Goal: Task Accomplishment & Management: Manage account settings

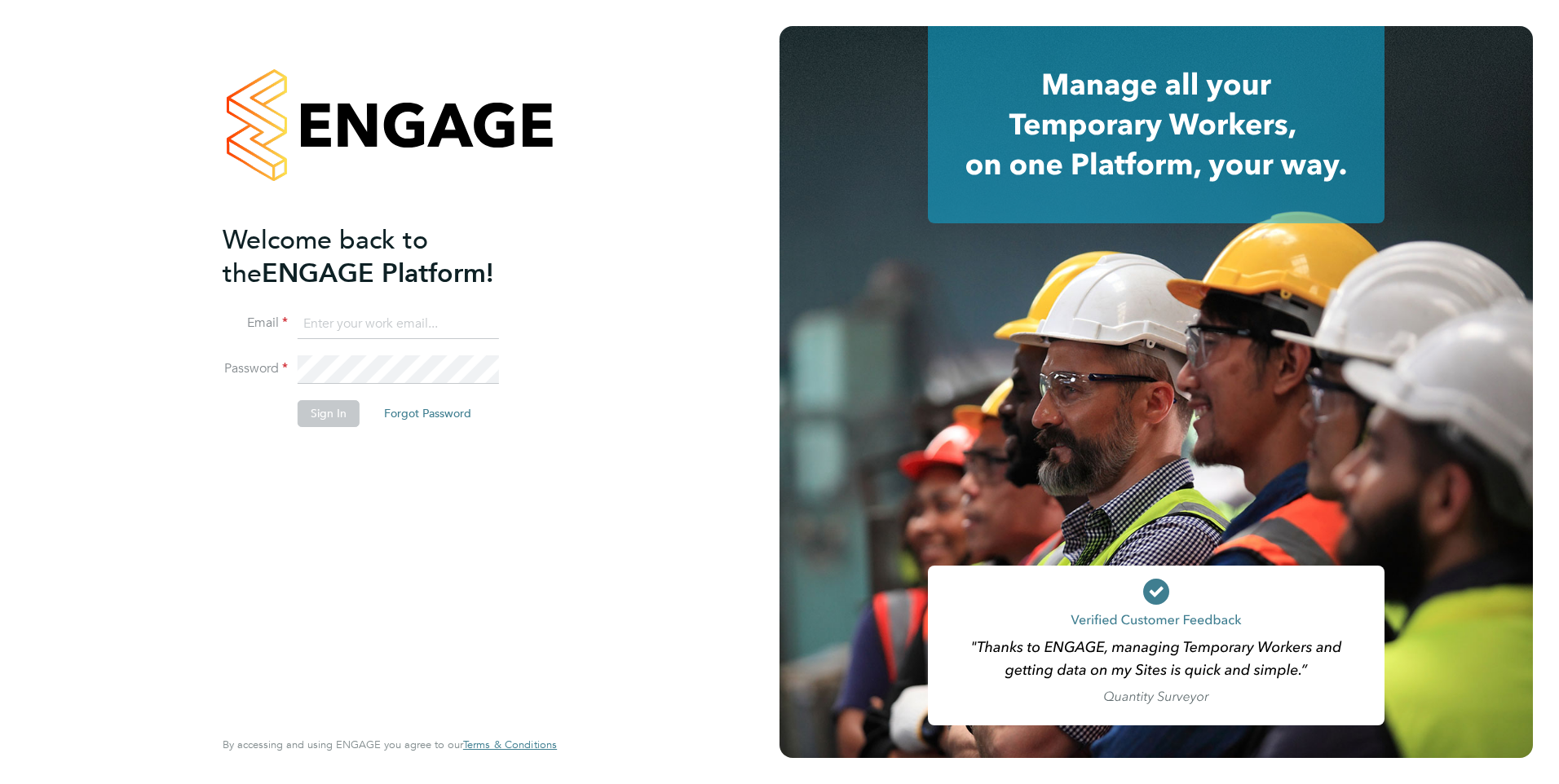
type input "[PERSON_NAME][EMAIL_ADDRESS][PERSON_NAME][DOMAIN_NAME]"
click at [309, 411] on button "Sign In" at bounding box center [329, 413] width 62 height 26
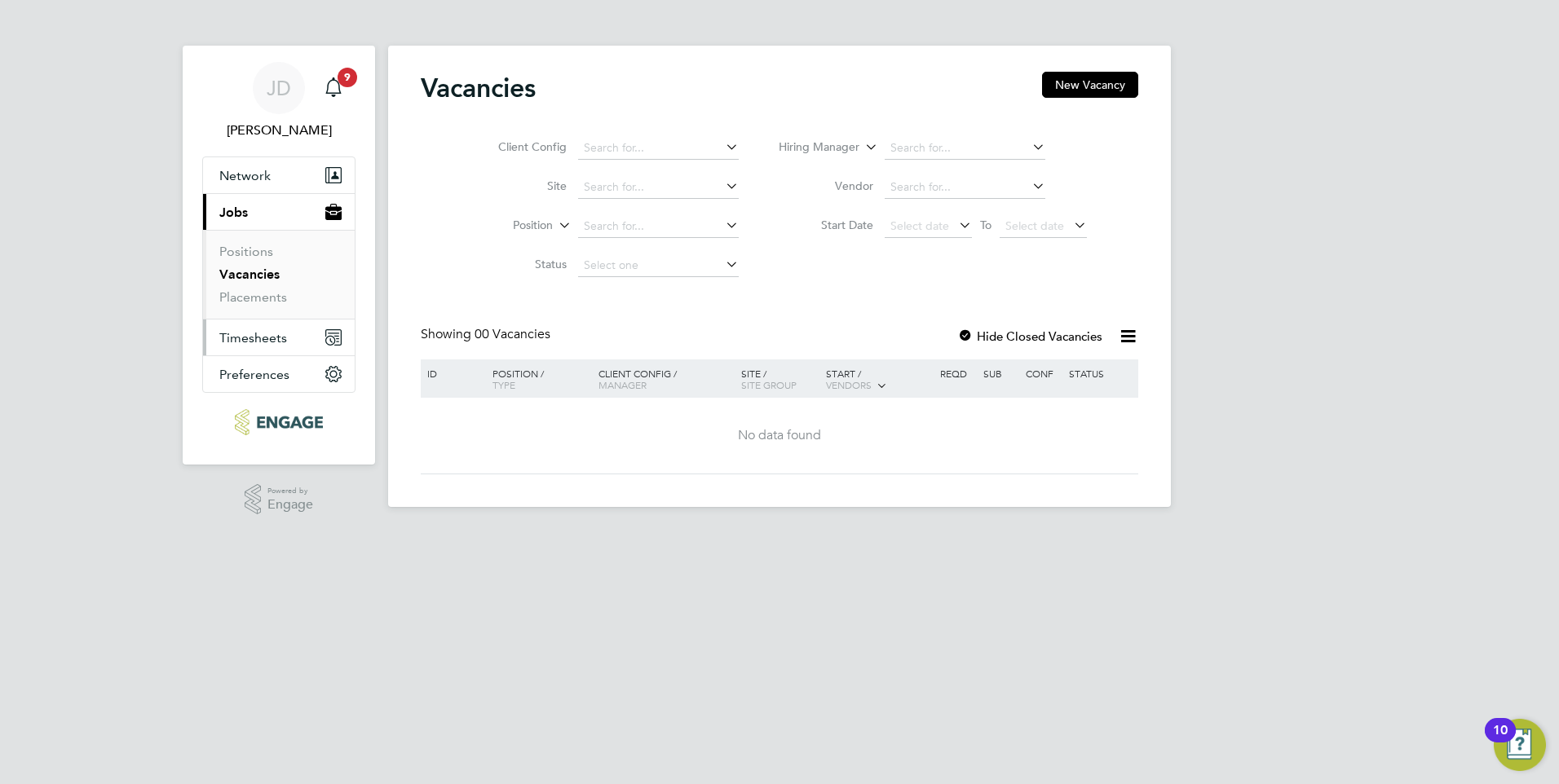
click at [274, 333] on span "Timesheets" at bounding box center [253, 338] width 67 height 16
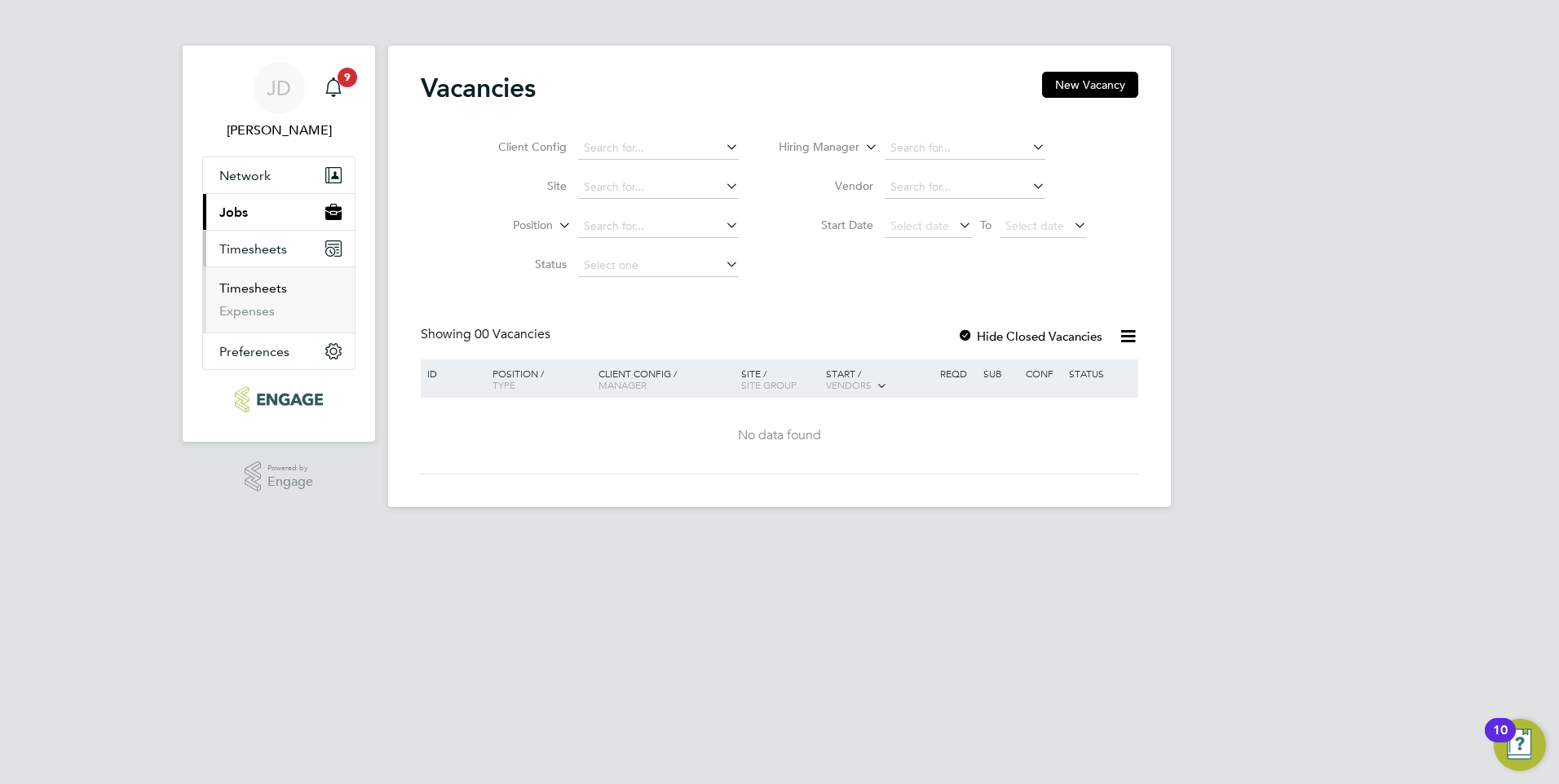
click at [267, 284] on link "Timesheets" at bounding box center [253, 288] width 67 height 16
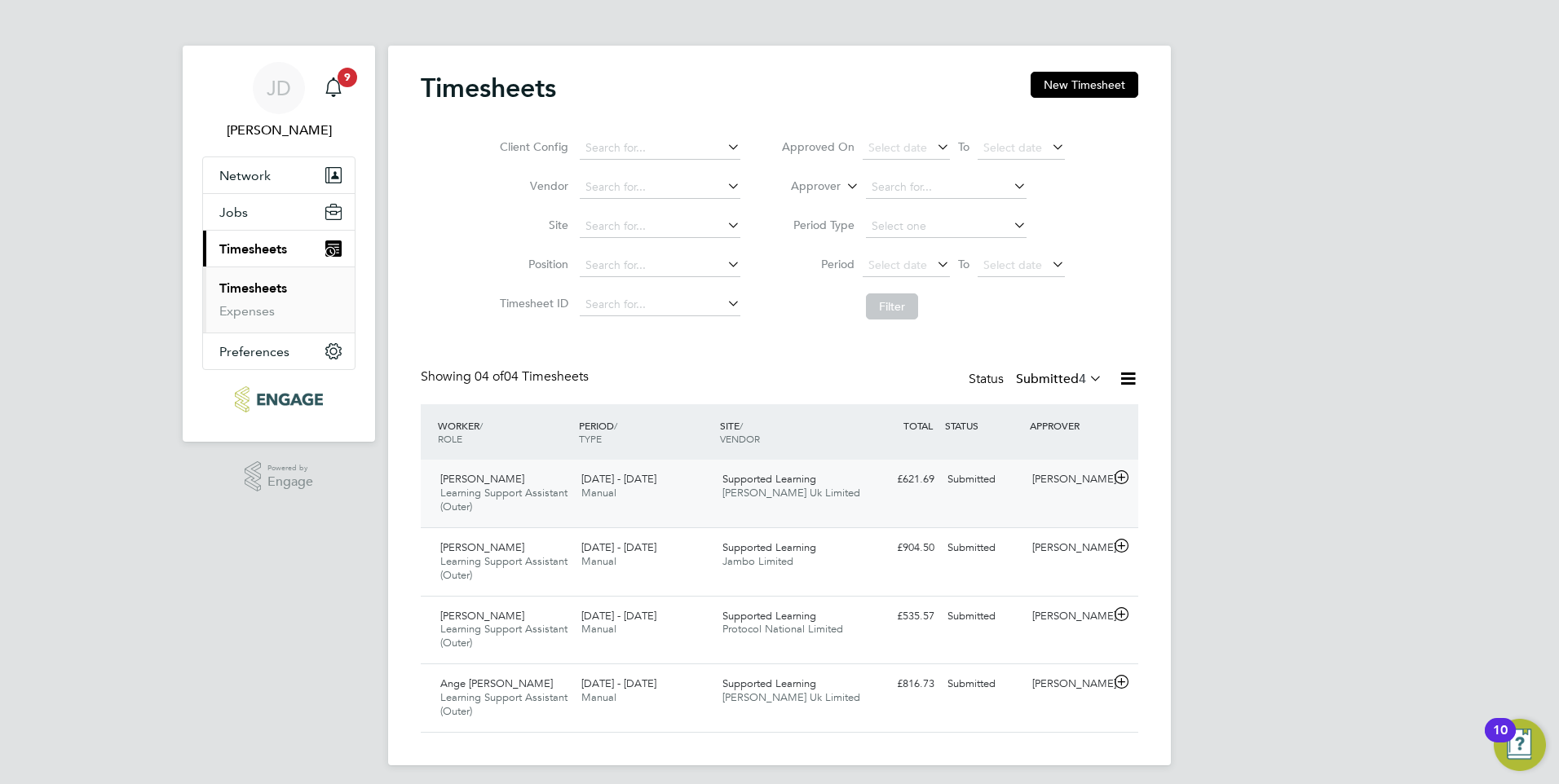
click at [1118, 479] on icon at bounding box center [1121, 478] width 21 height 13
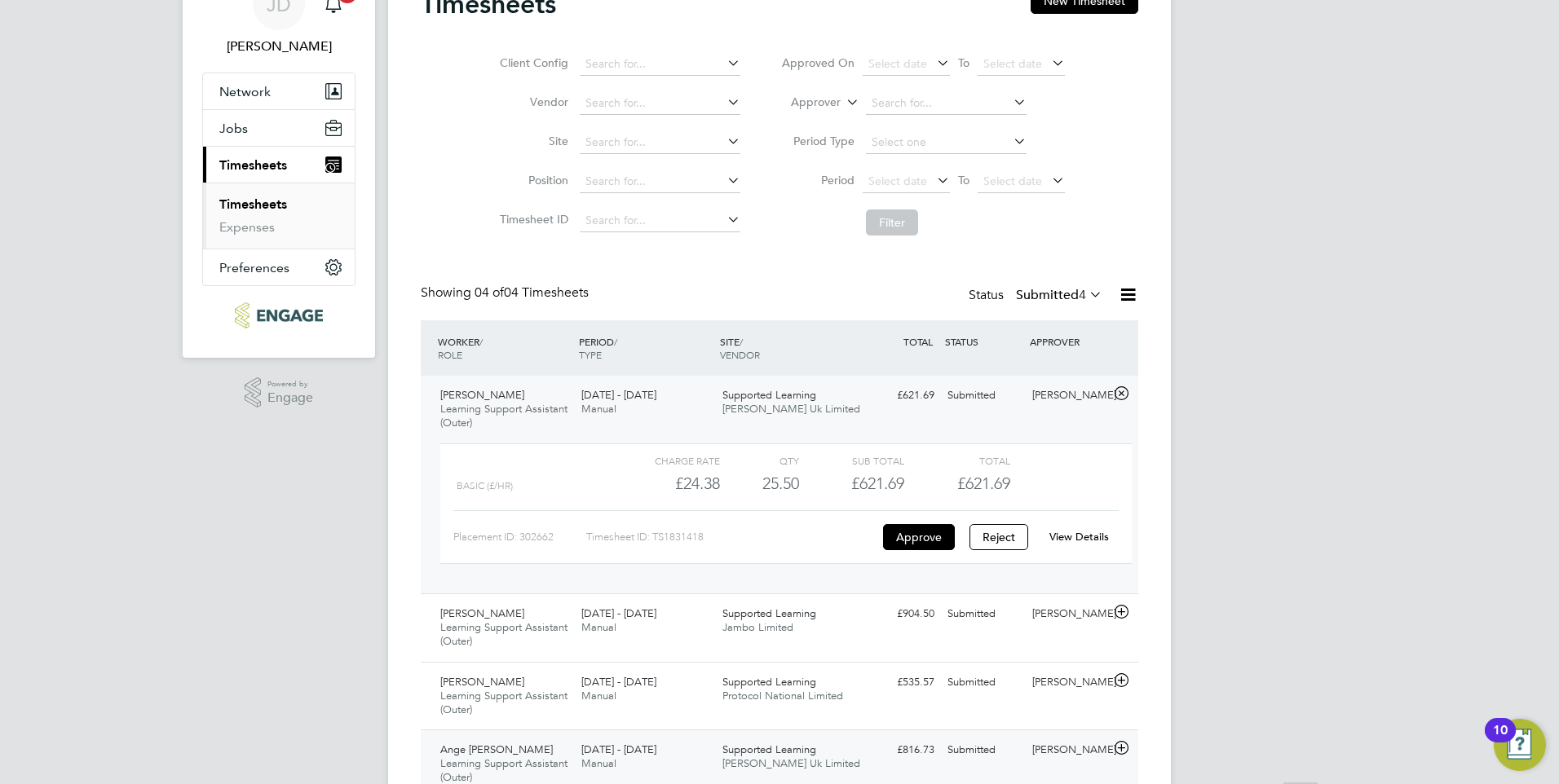
scroll to position [157, 0]
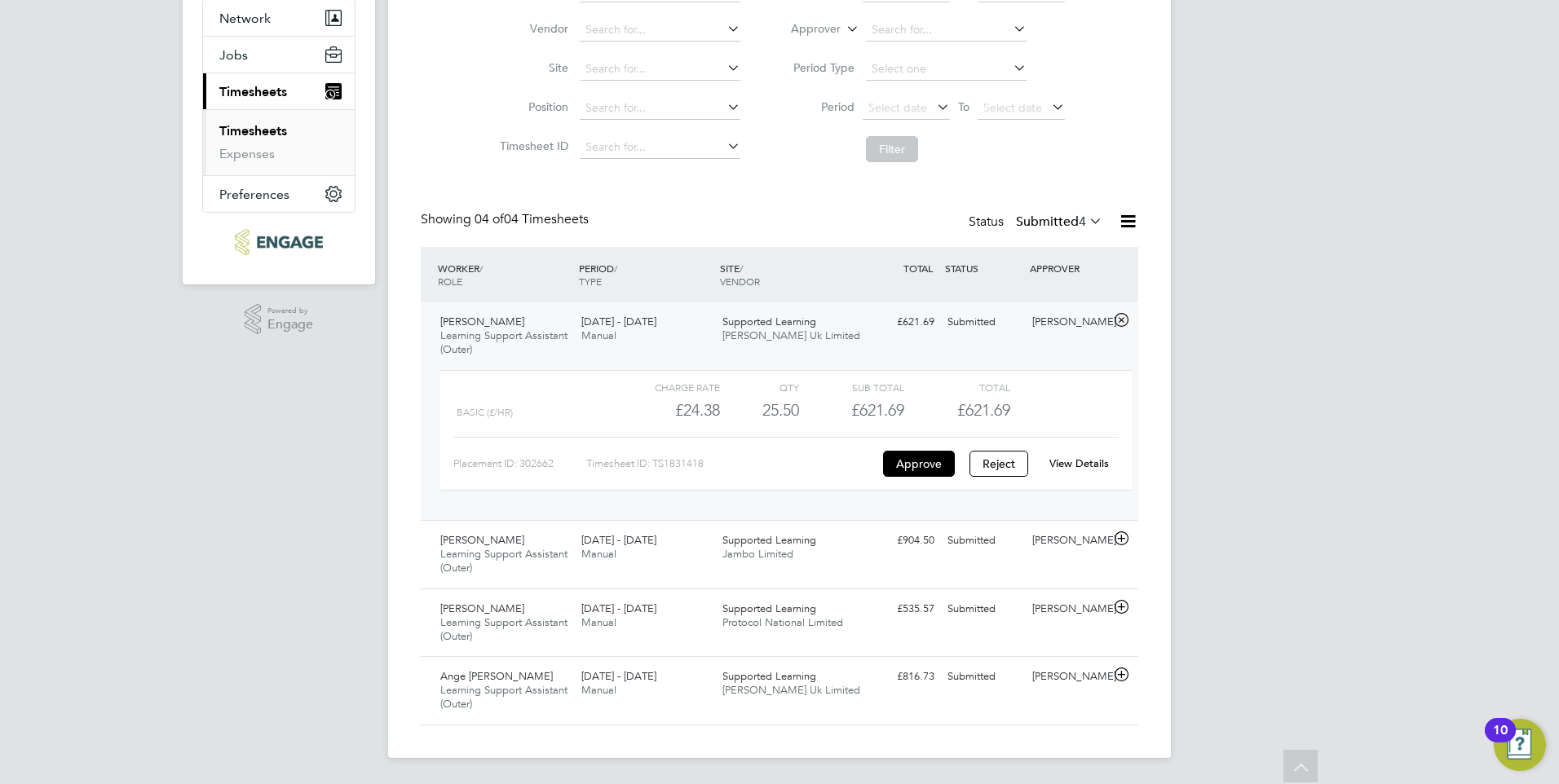
click at [1082, 457] on link "View Details" at bounding box center [1079, 463] width 60 height 14
click at [1118, 537] on icon at bounding box center [1121, 539] width 21 height 13
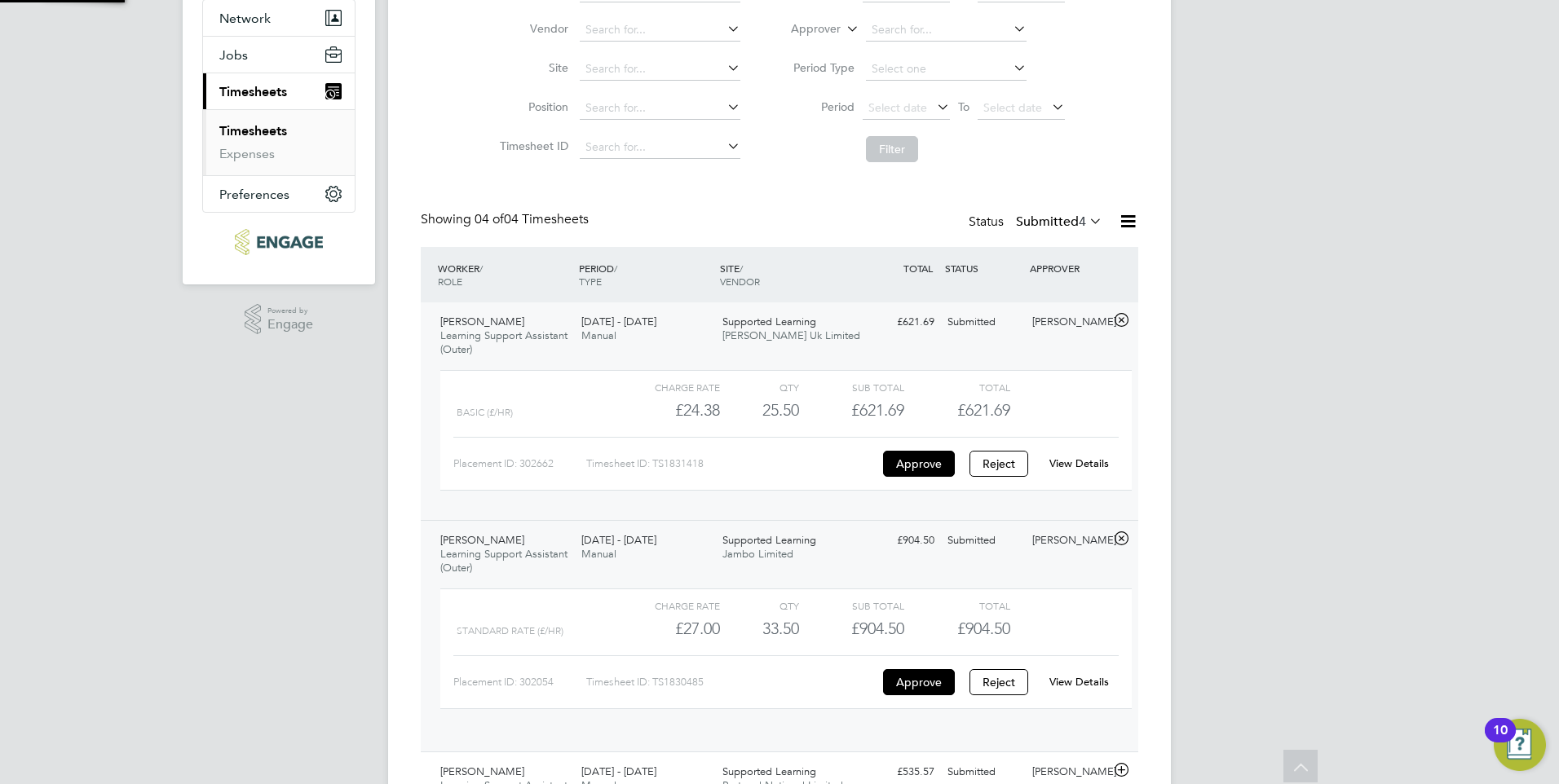
scroll to position [28, 159]
click at [1072, 685] on link "View Details" at bounding box center [1079, 682] width 60 height 14
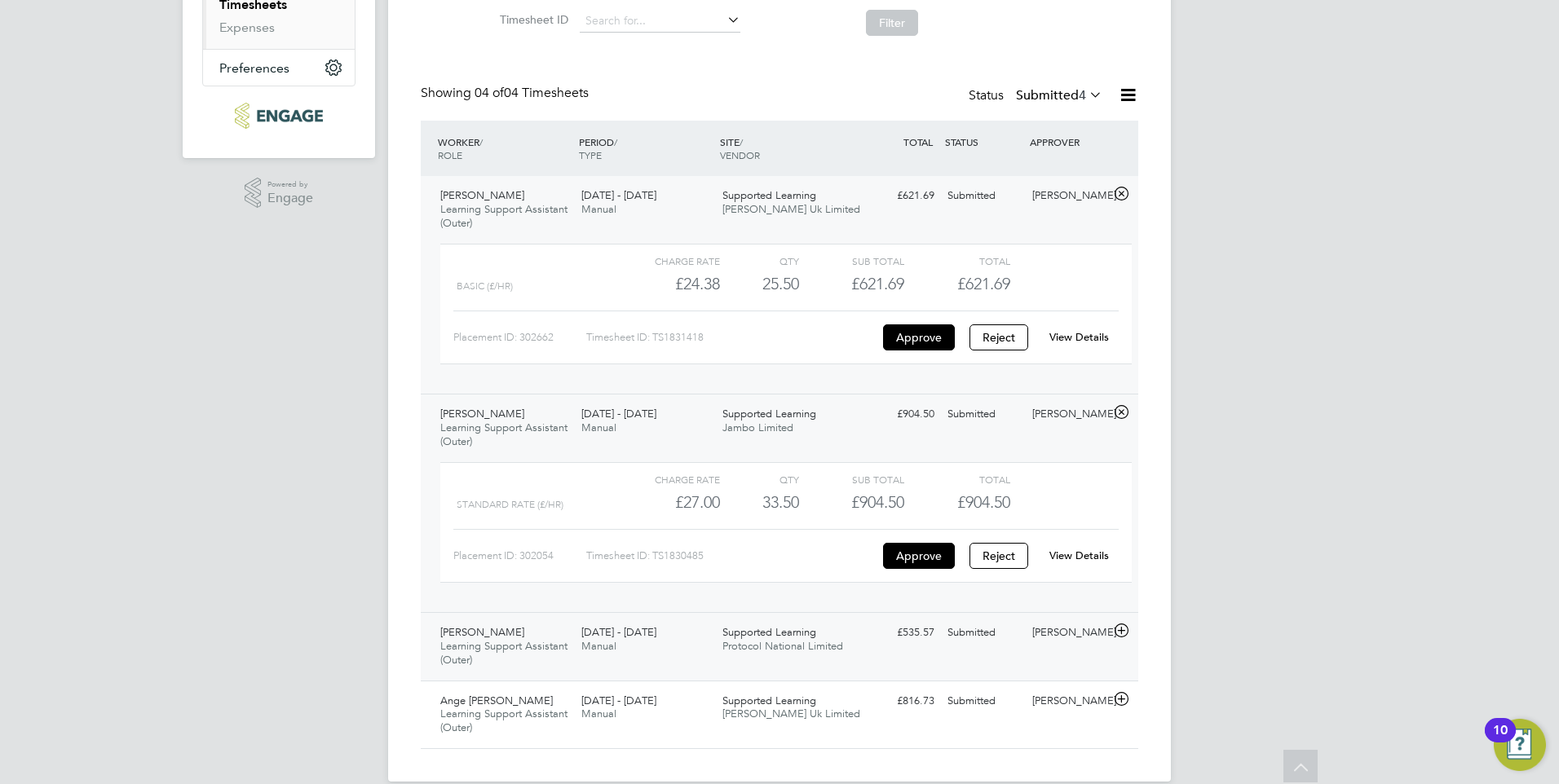
scroll to position [307, 0]
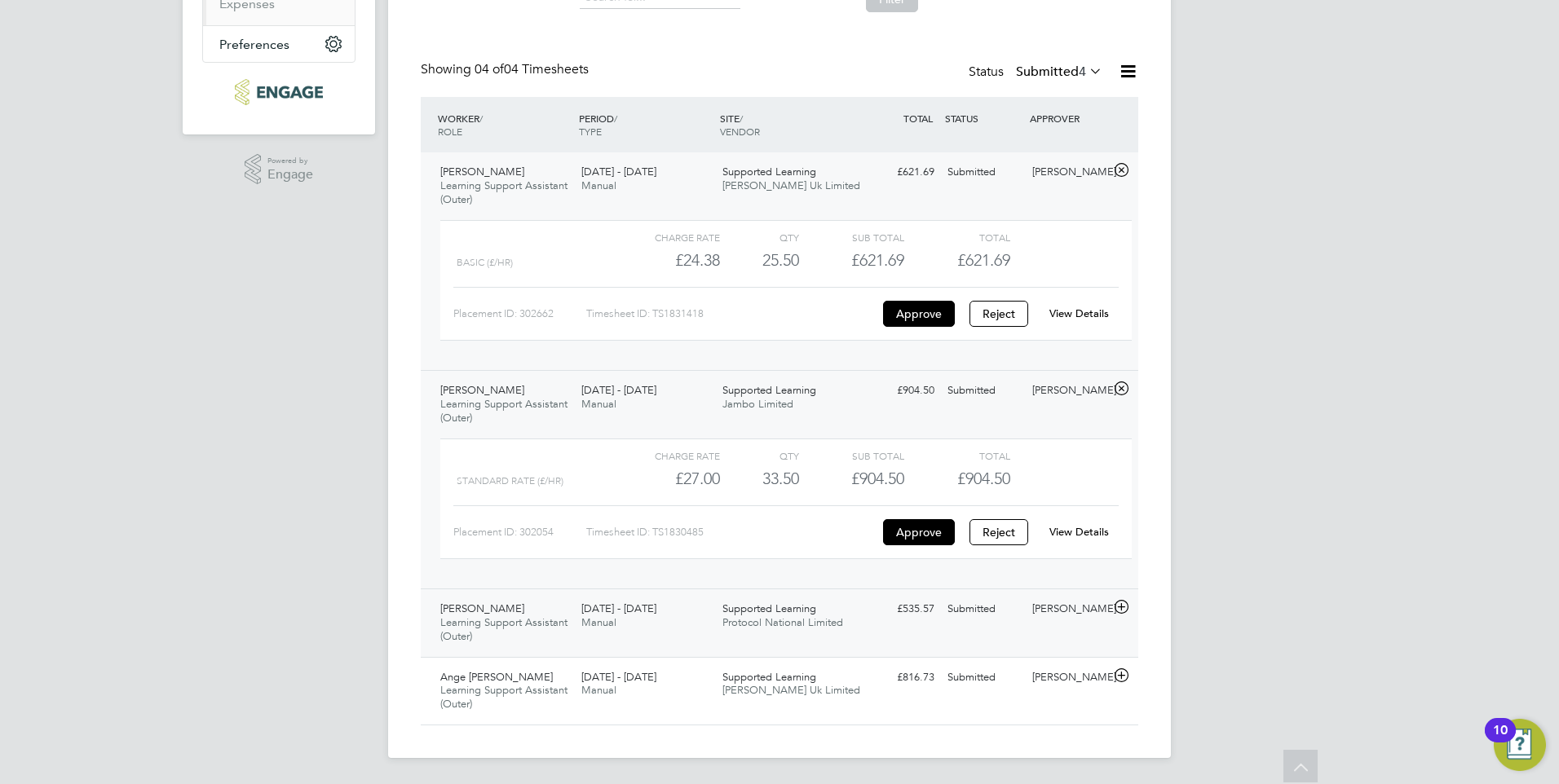
click at [1121, 608] on icon at bounding box center [1121, 608] width 21 height 13
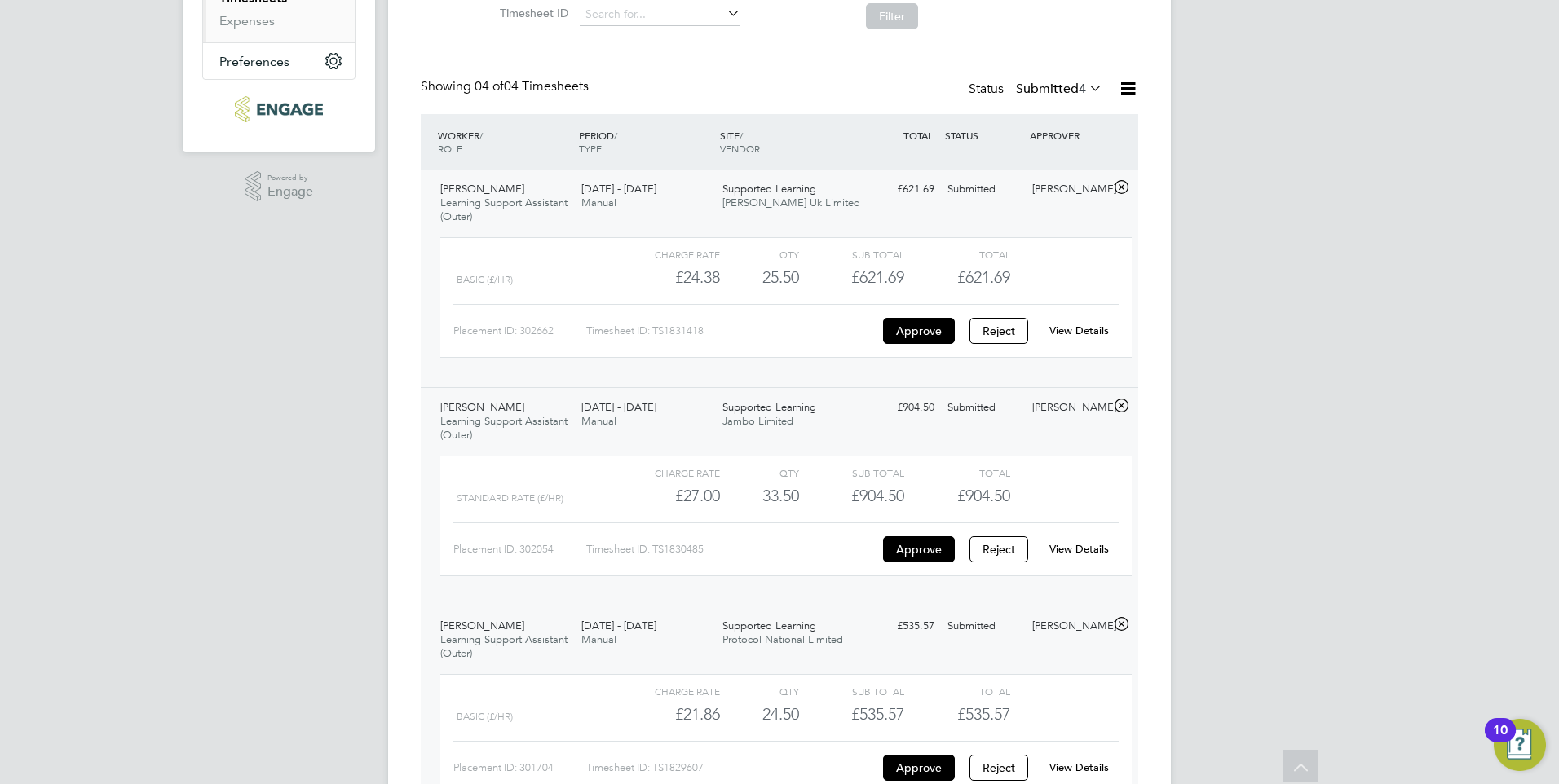
scroll to position [457, 0]
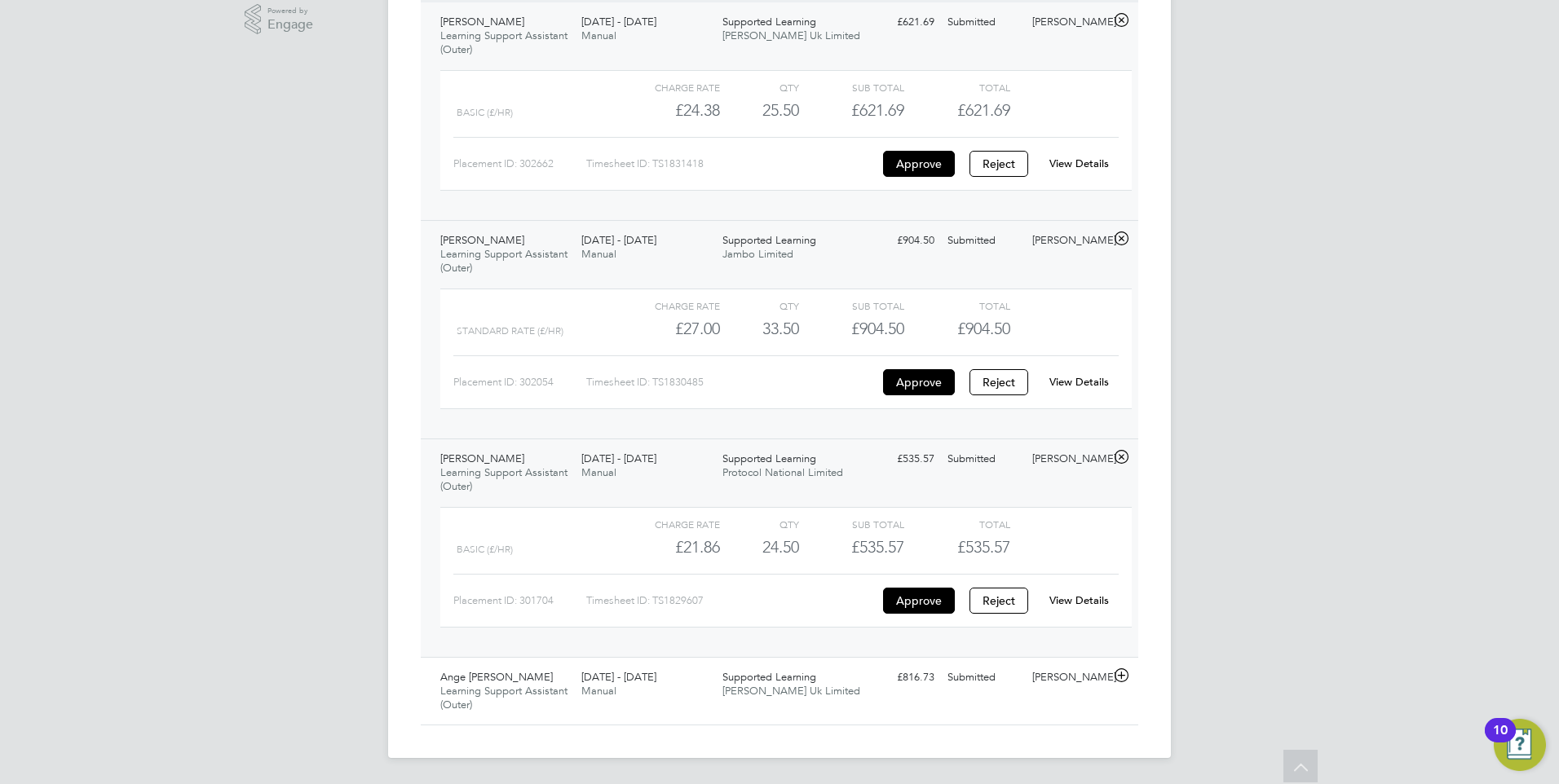
click at [1087, 601] on link "View Details" at bounding box center [1079, 600] width 60 height 14
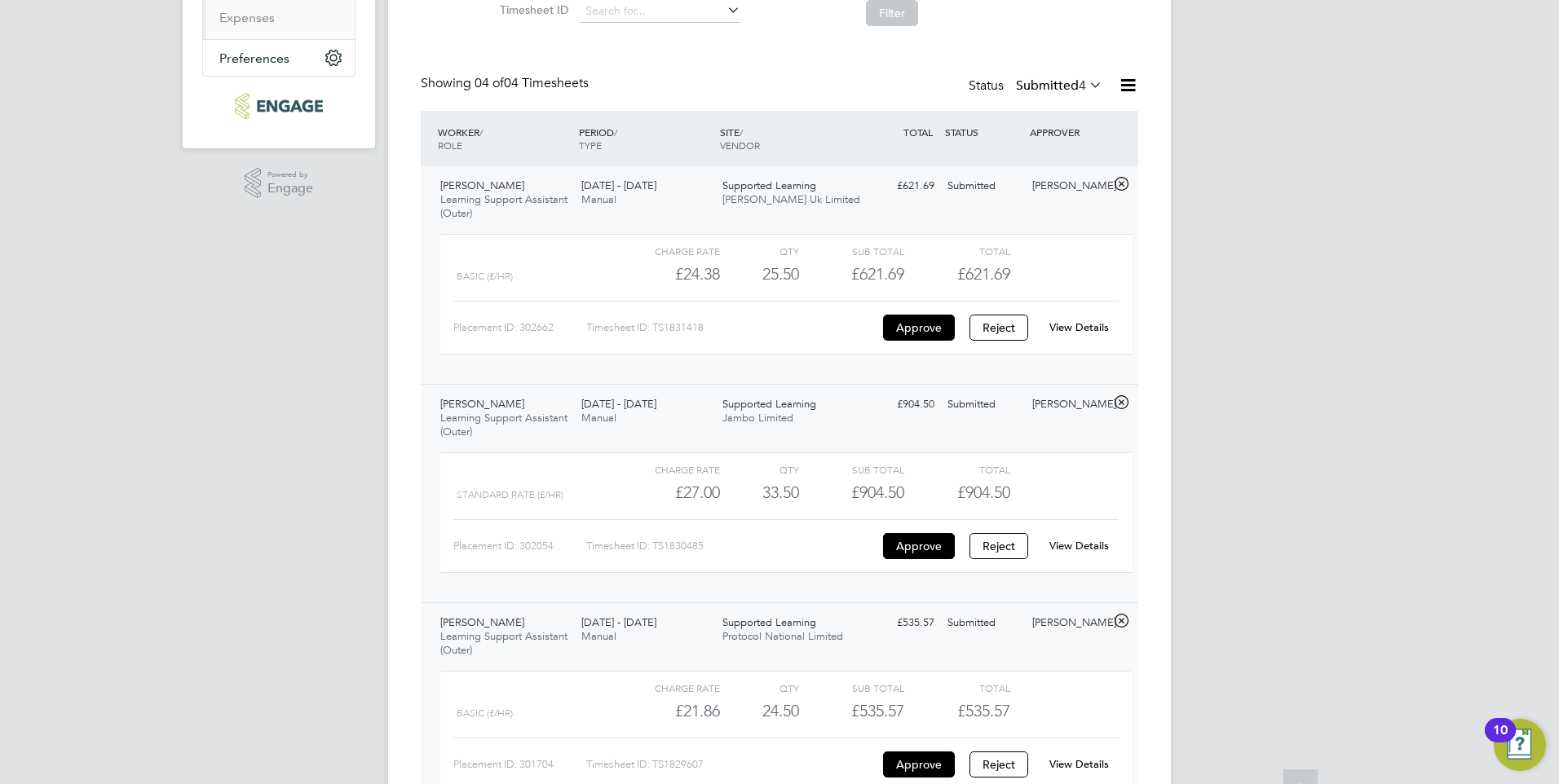
scroll to position [294, 0]
click at [997, 549] on button "Reject" at bounding box center [999, 545] width 59 height 26
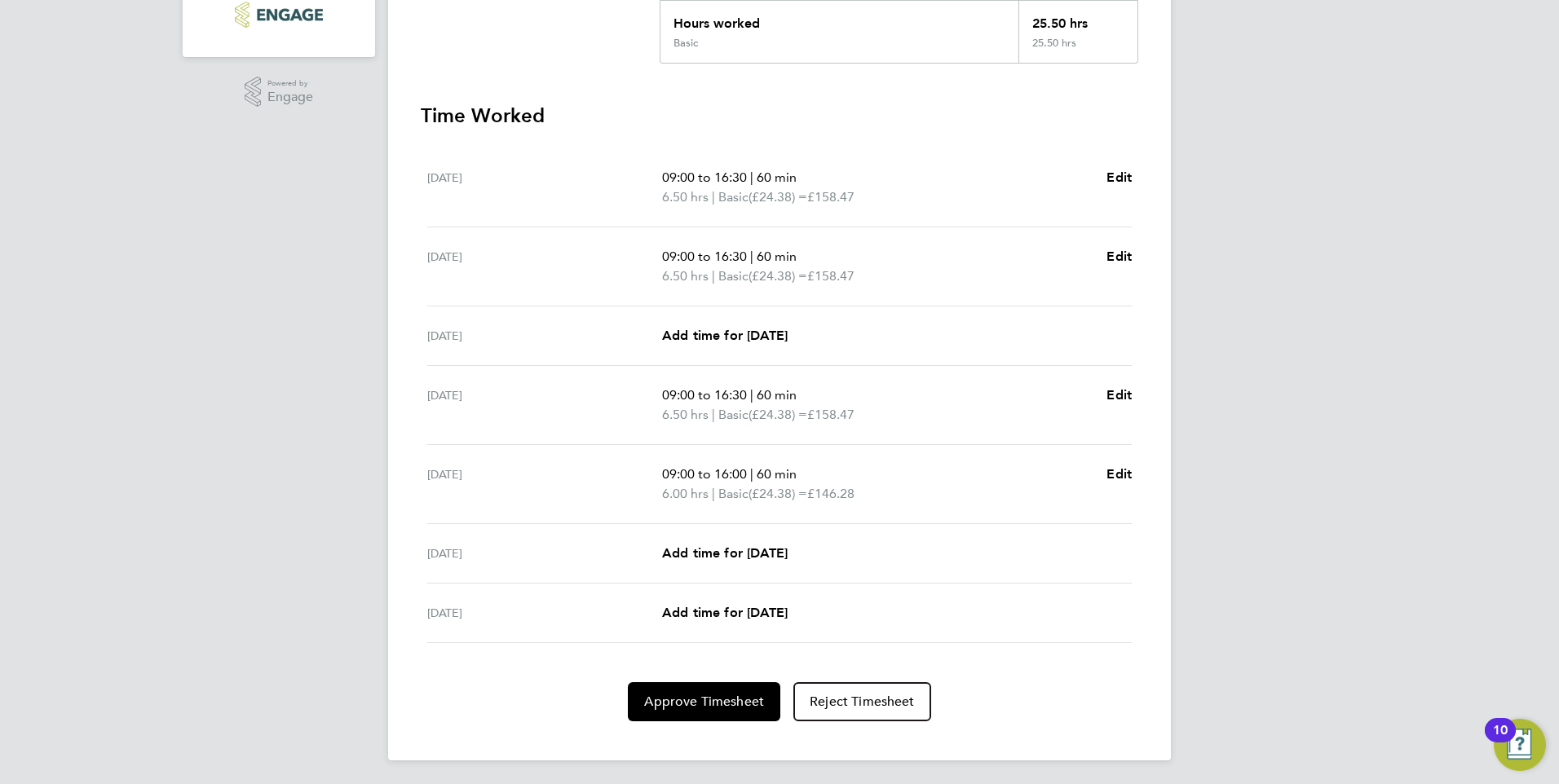
scroll to position [387, 0]
click at [746, 707] on span "Approve Timesheet" at bounding box center [705, 699] width 120 height 16
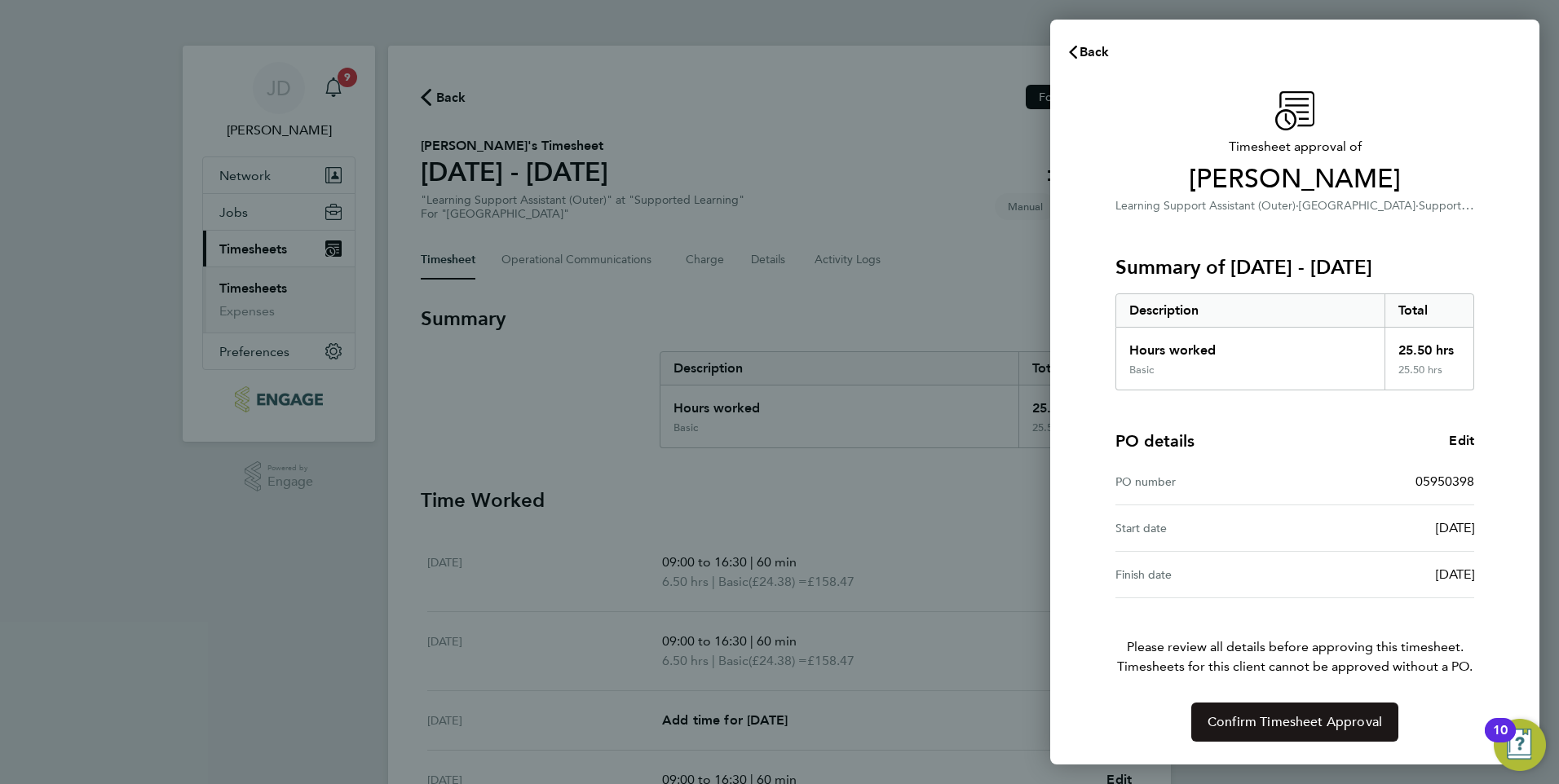
click at [1271, 720] on span "Confirm Timesheet Approval" at bounding box center [1295, 722] width 174 height 16
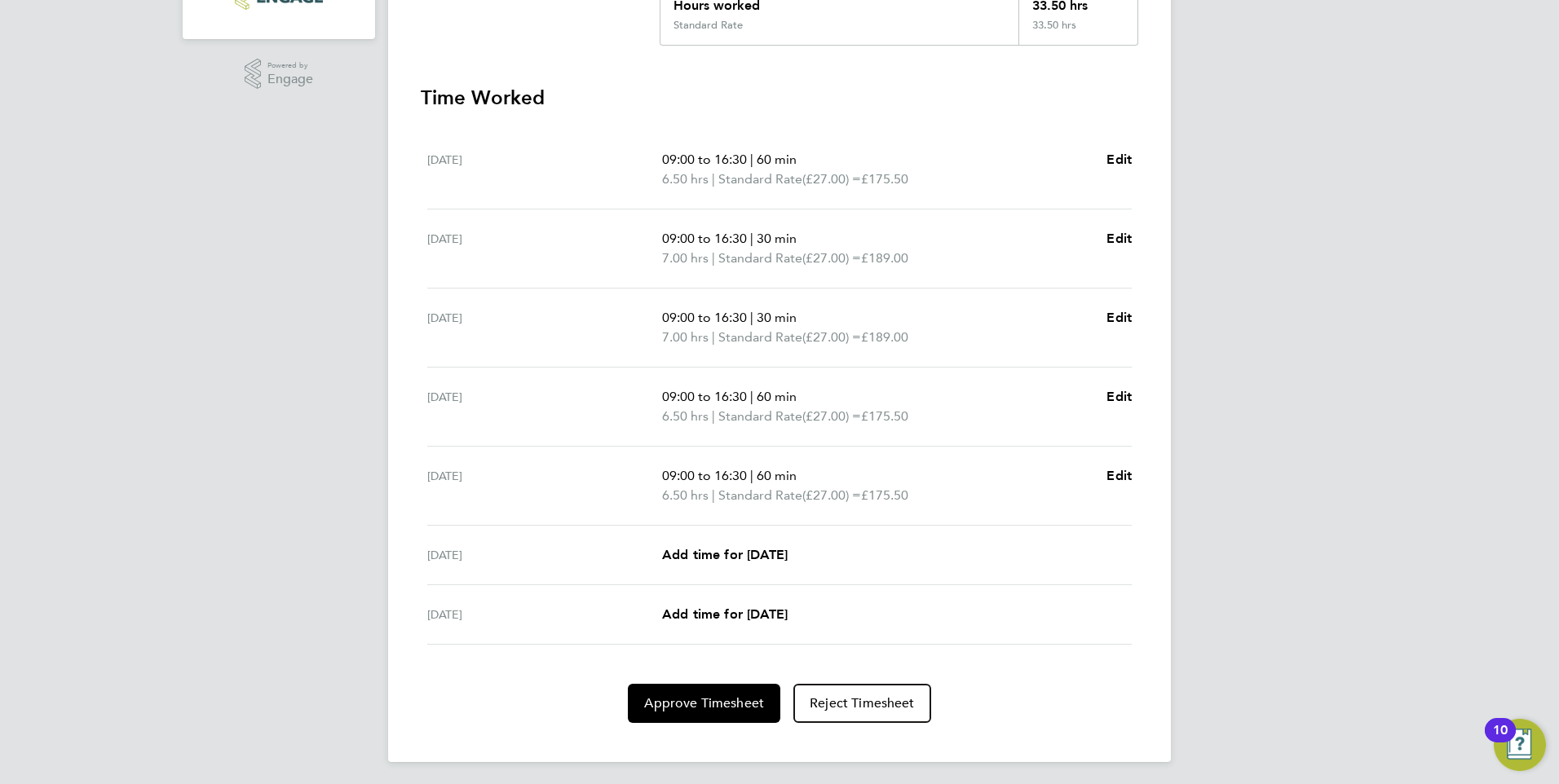
scroll to position [407, 0]
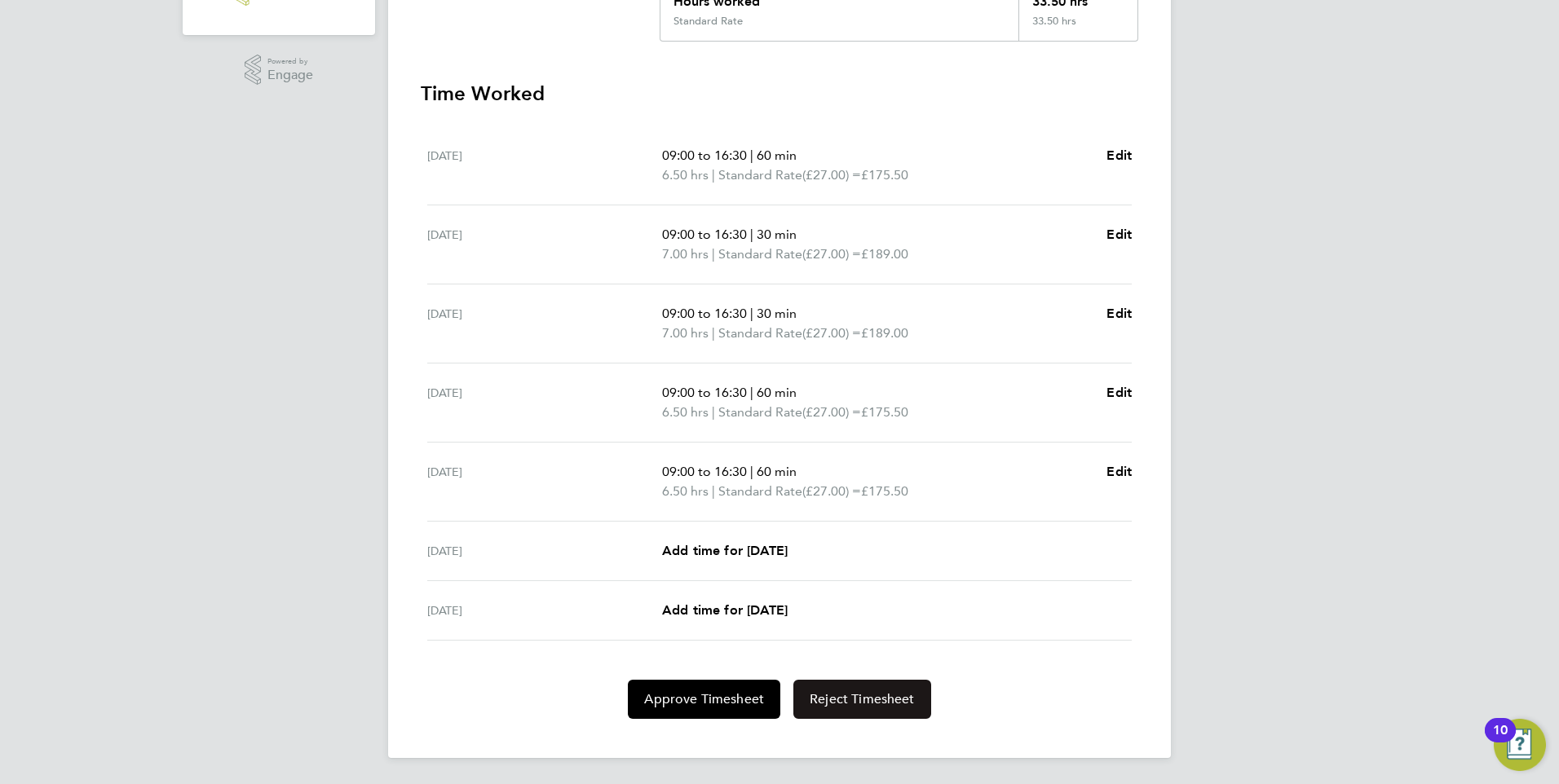
click at [877, 696] on span "Reject Timesheet" at bounding box center [862, 699] width 105 height 16
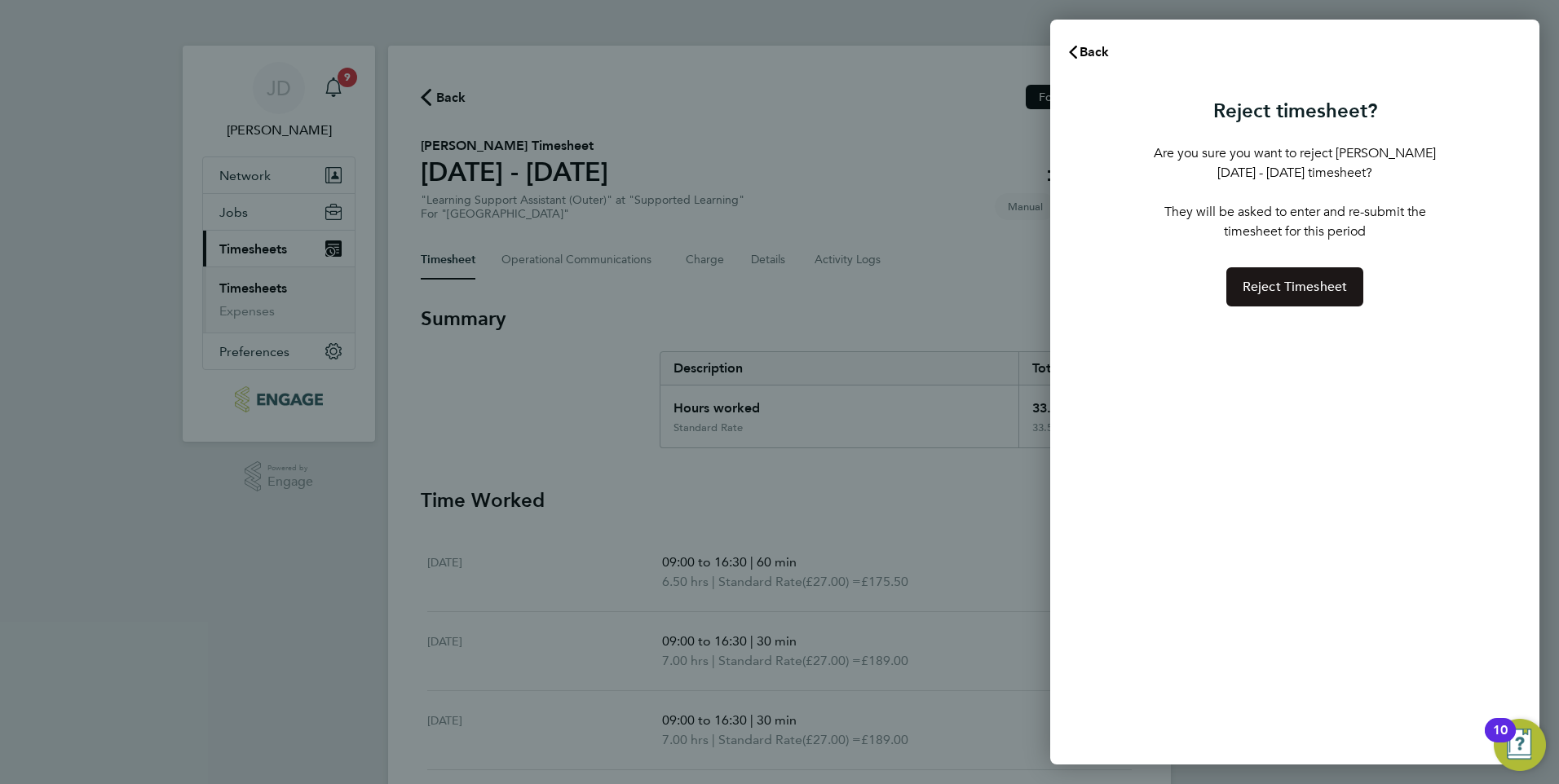
click at [1289, 281] on span "Reject Timesheet" at bounding box center [1296, 287] width 105 height 16
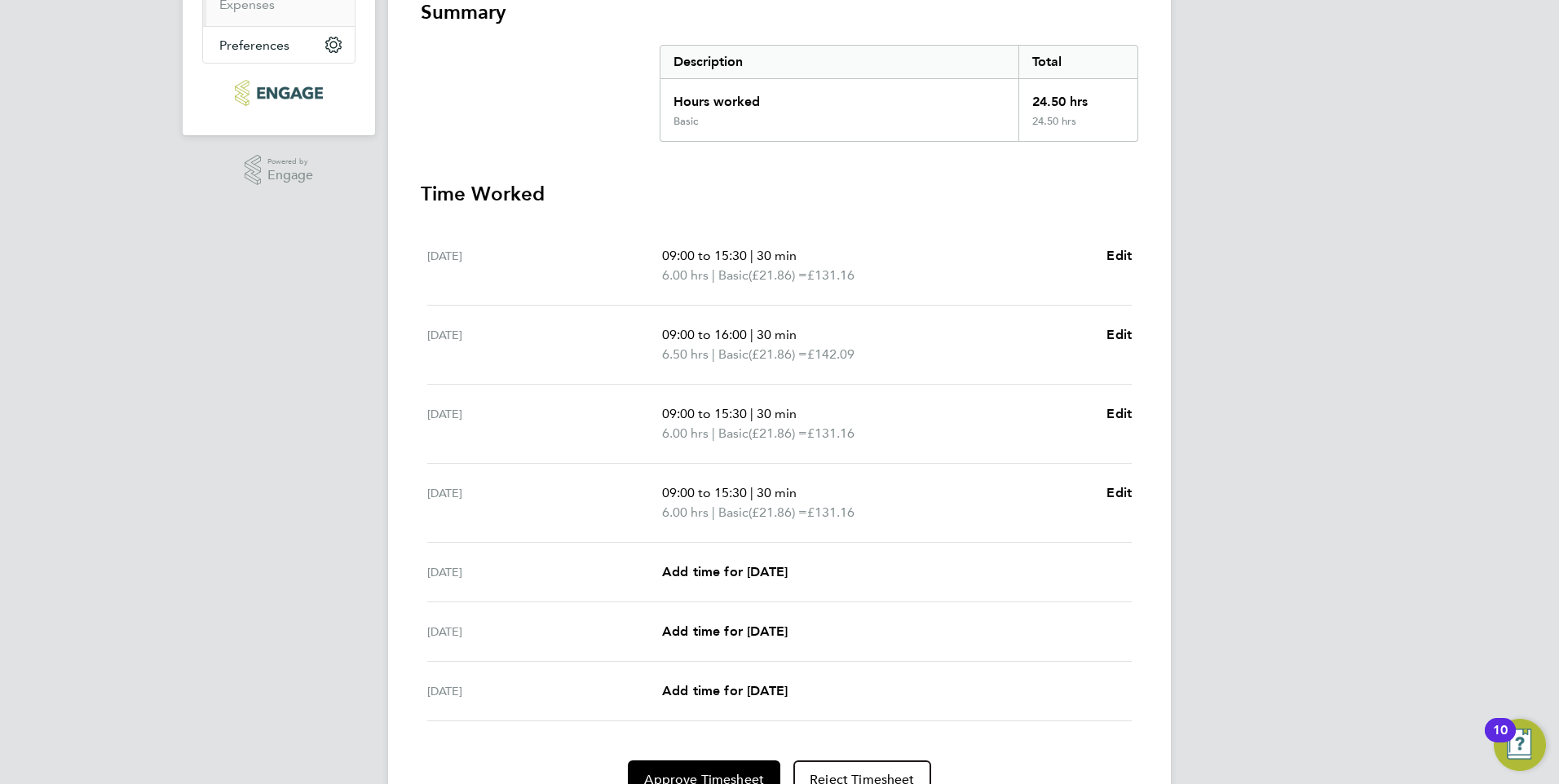
scroll to position [387, 0]
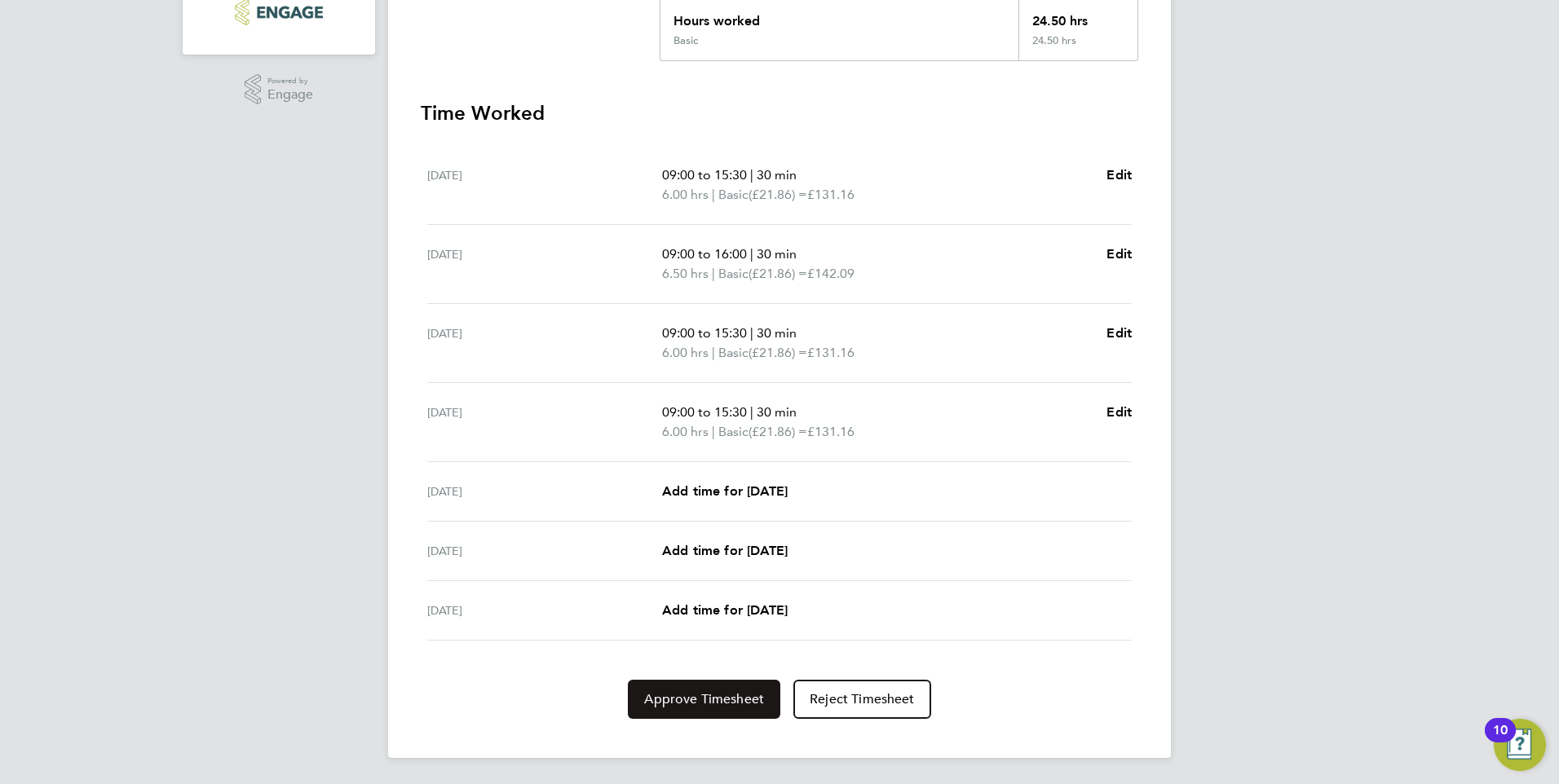
click at [713, 704] on span "Approve Timesheet" at bounding box center [705, 699] width 120 height 16
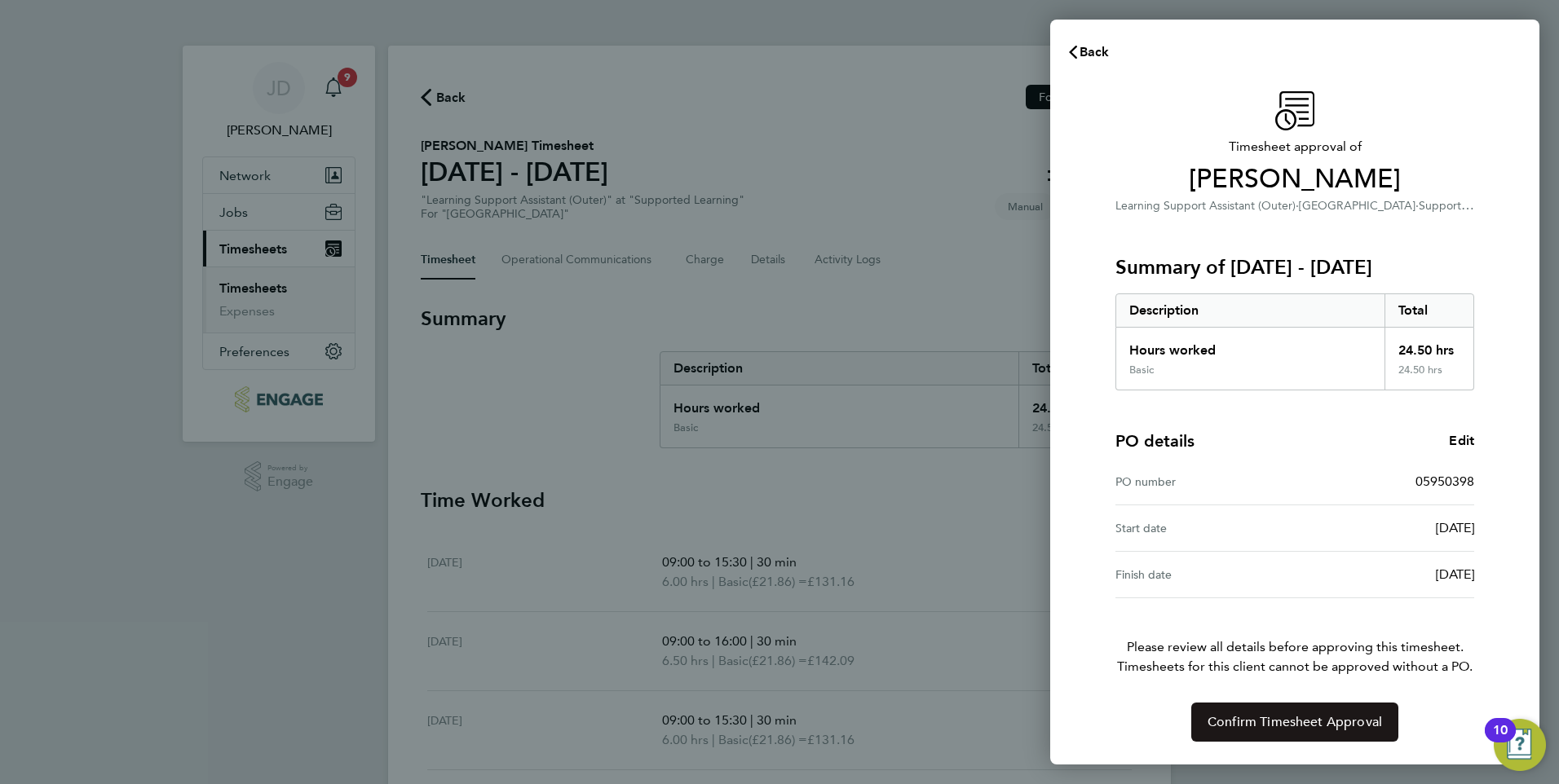
click at [1322, 721] on span "Confirm Timesheet Approval" at bounding box center [1295, 722] width 174 height 16
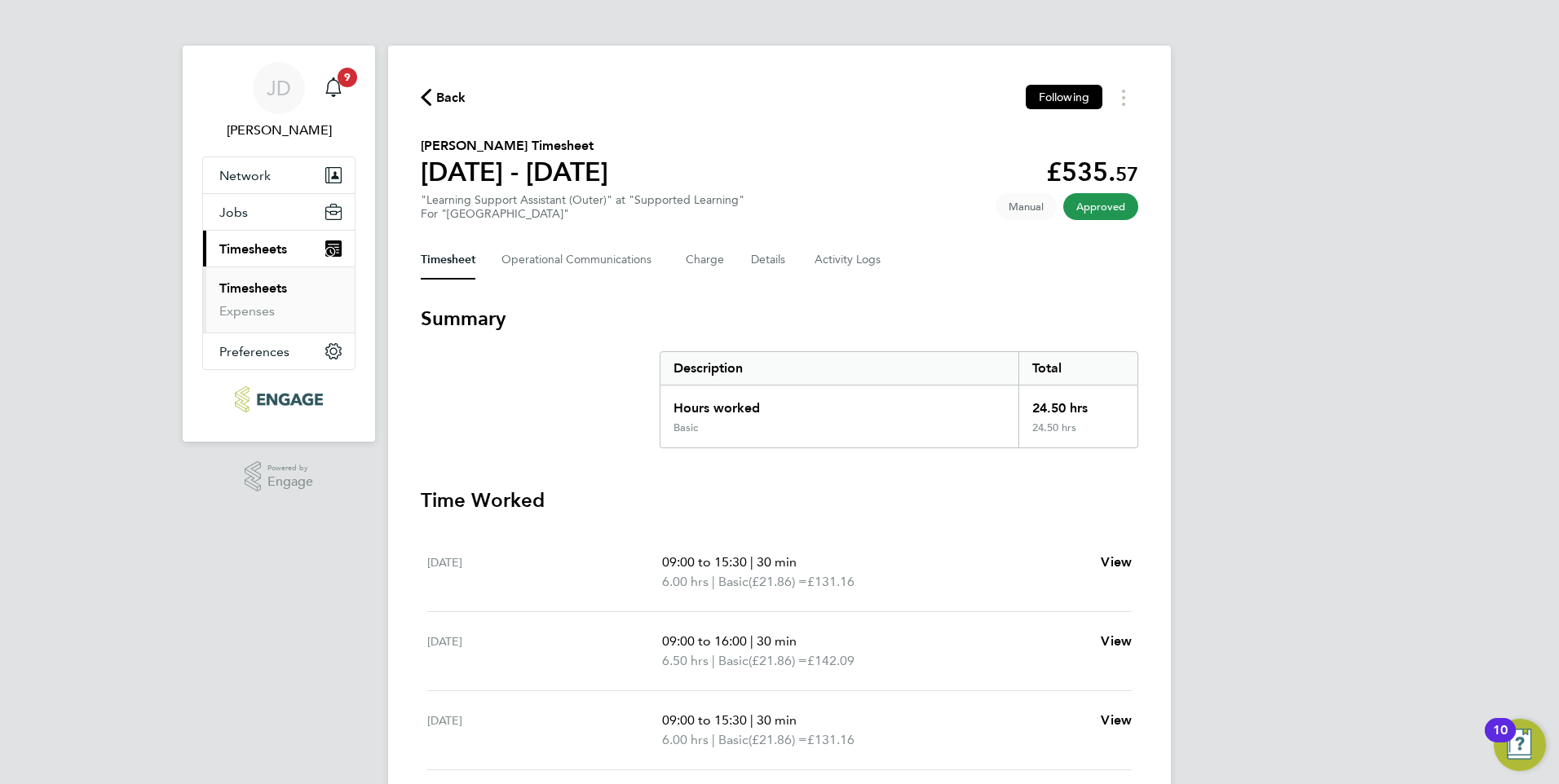
click at [255, 287] on link "Timesheets" at bounding box center [253, 288] width 67 height 16
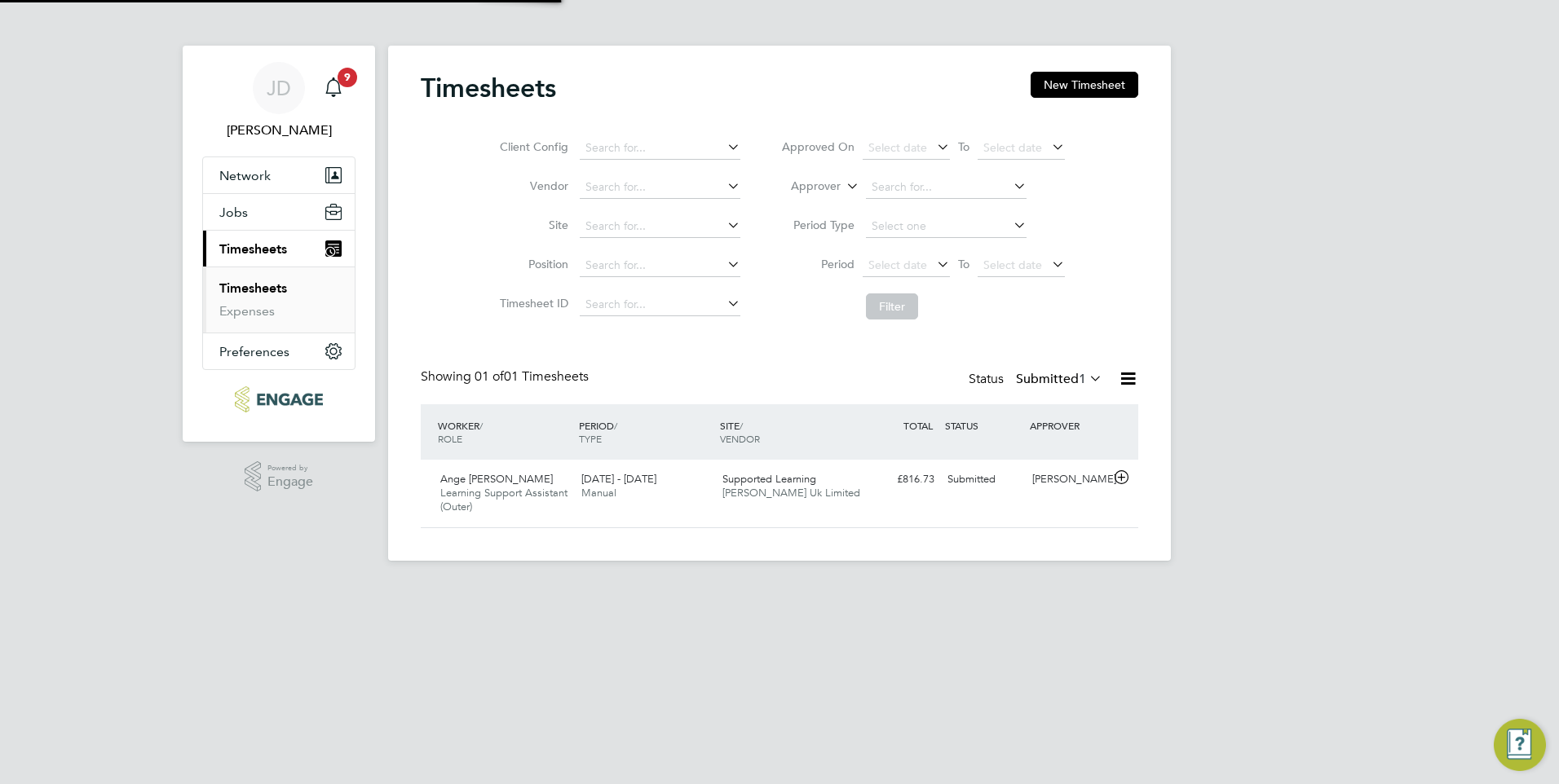
scroll to position [41, 141]
click at [1118, 477] on icon at bounding box center [1121, 478] width 21 height 13
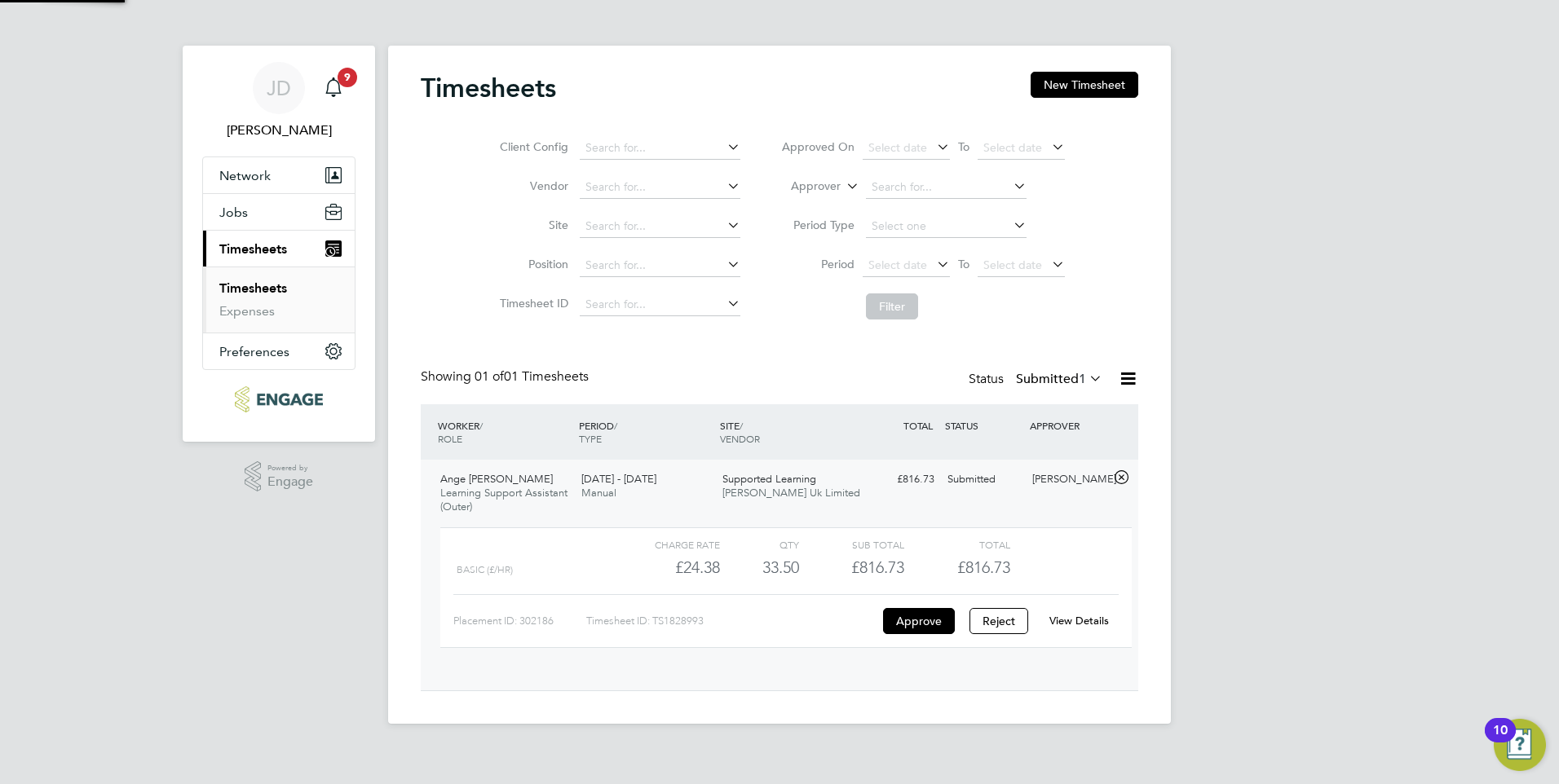
scroll to position [28, 159]
click at [1086, 623] on link "View Details" at bounding box center [1079, 620] width 60 height 14
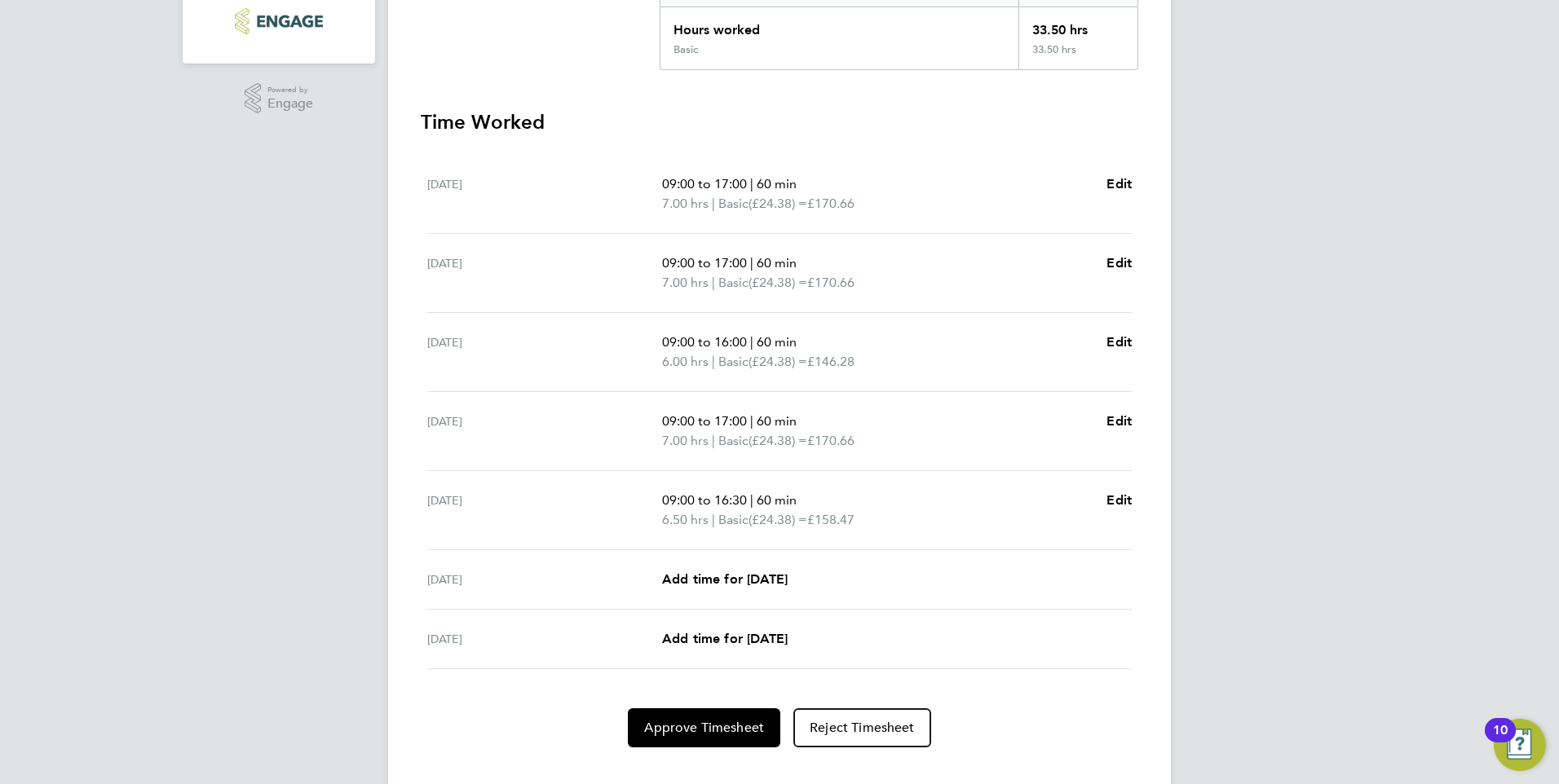
scroll to position [407, 0]
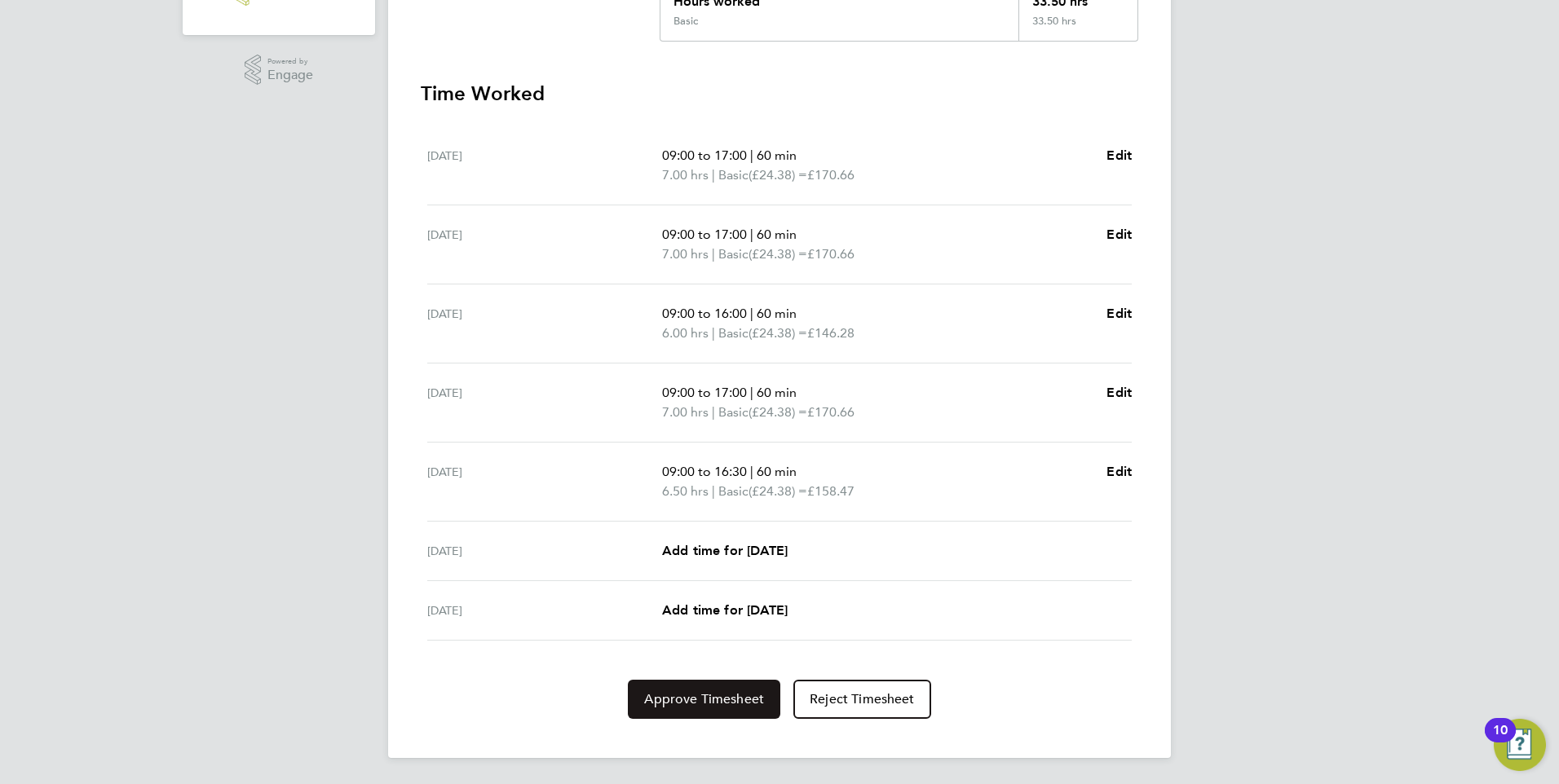
click at [715, 695] on span "Approve Timesheet" at bounding box center [705, 699] width 120 height 16
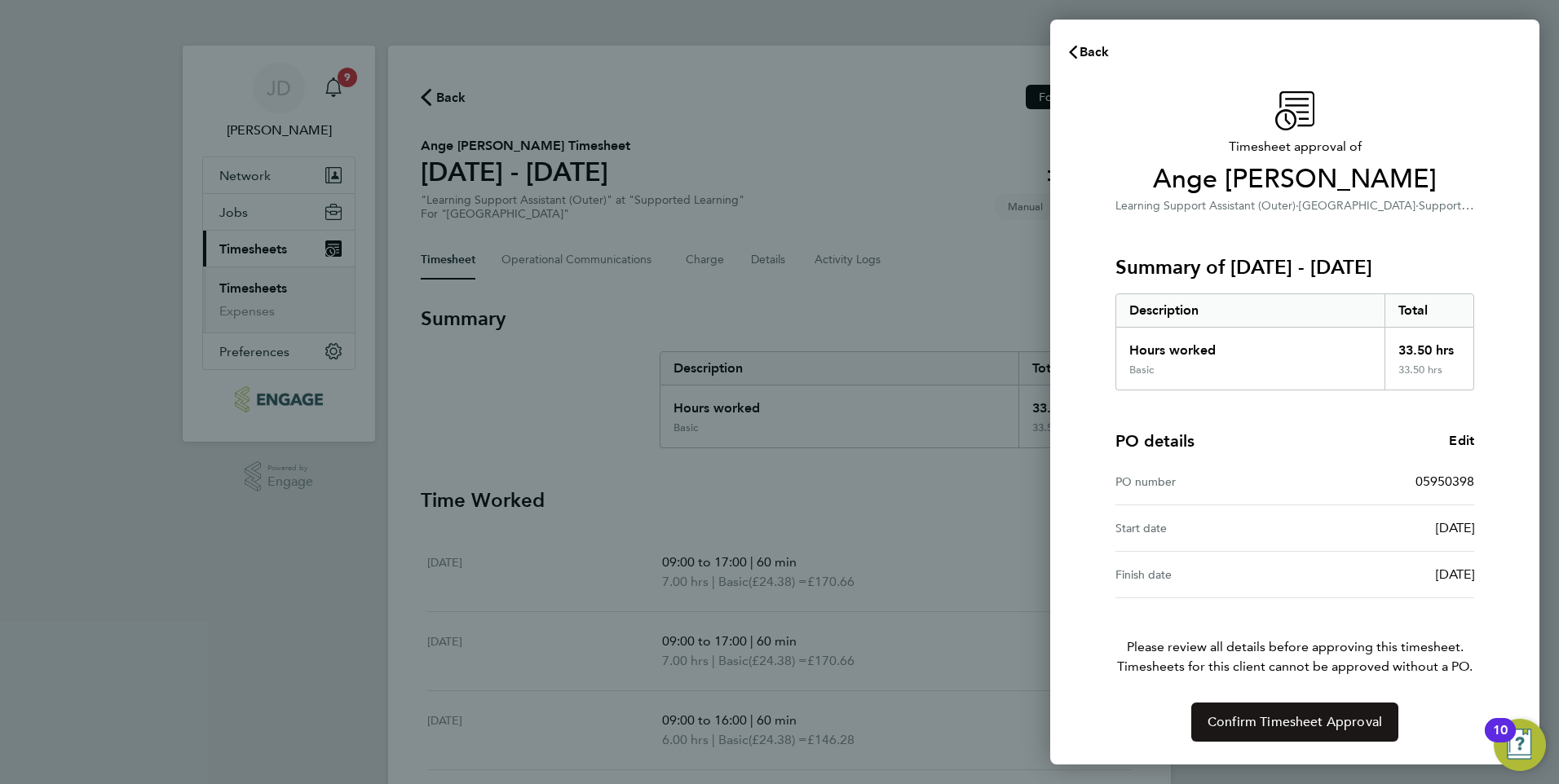
click at [1320, 717] on span "Confirm Timesheet Approval" at bounding box center [1295, 722] width 174 height 16
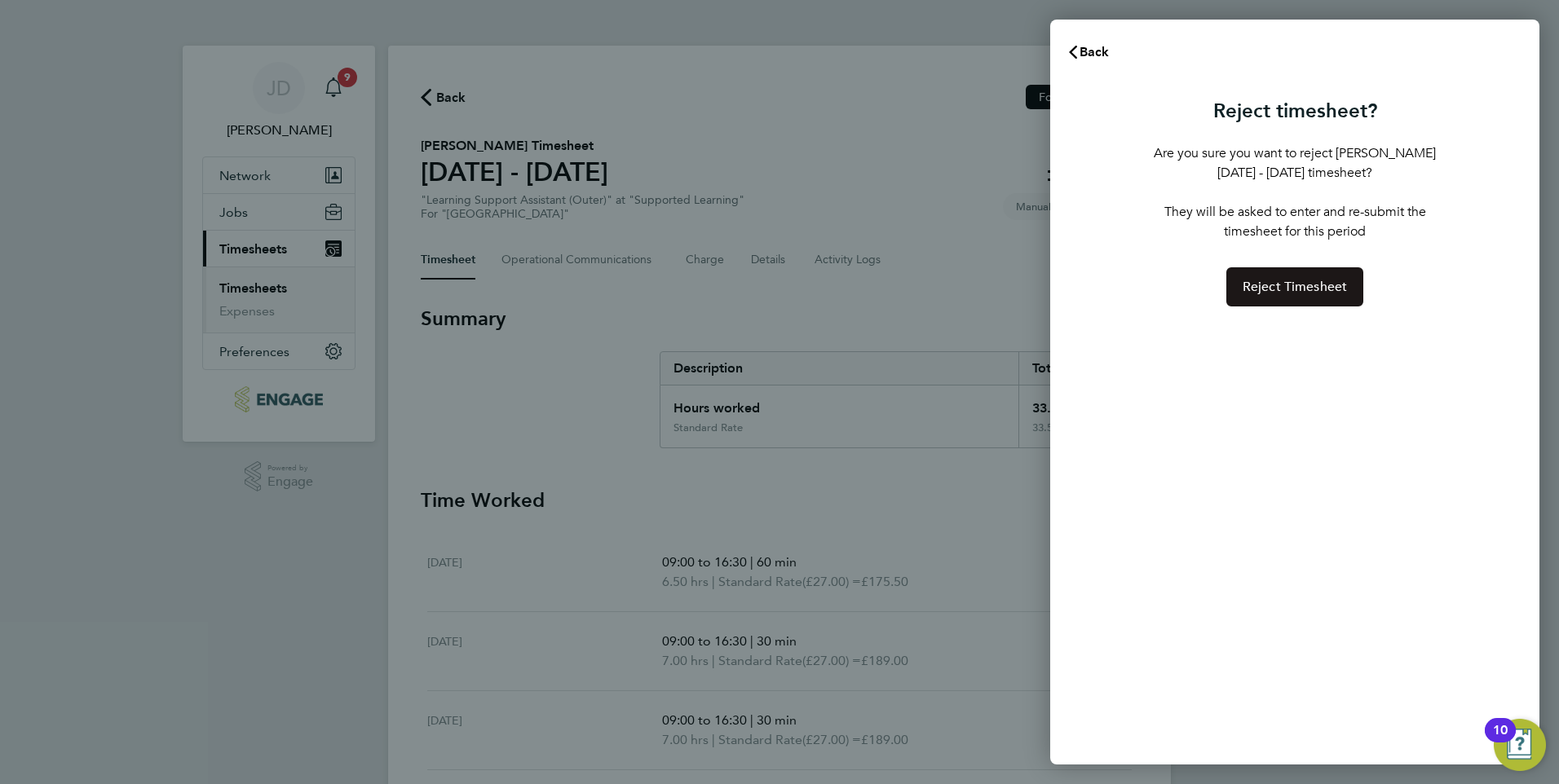
click at [1290, 290] on span "Reject Timesheet" at bounding box center [1296, 287] width 105 height 16
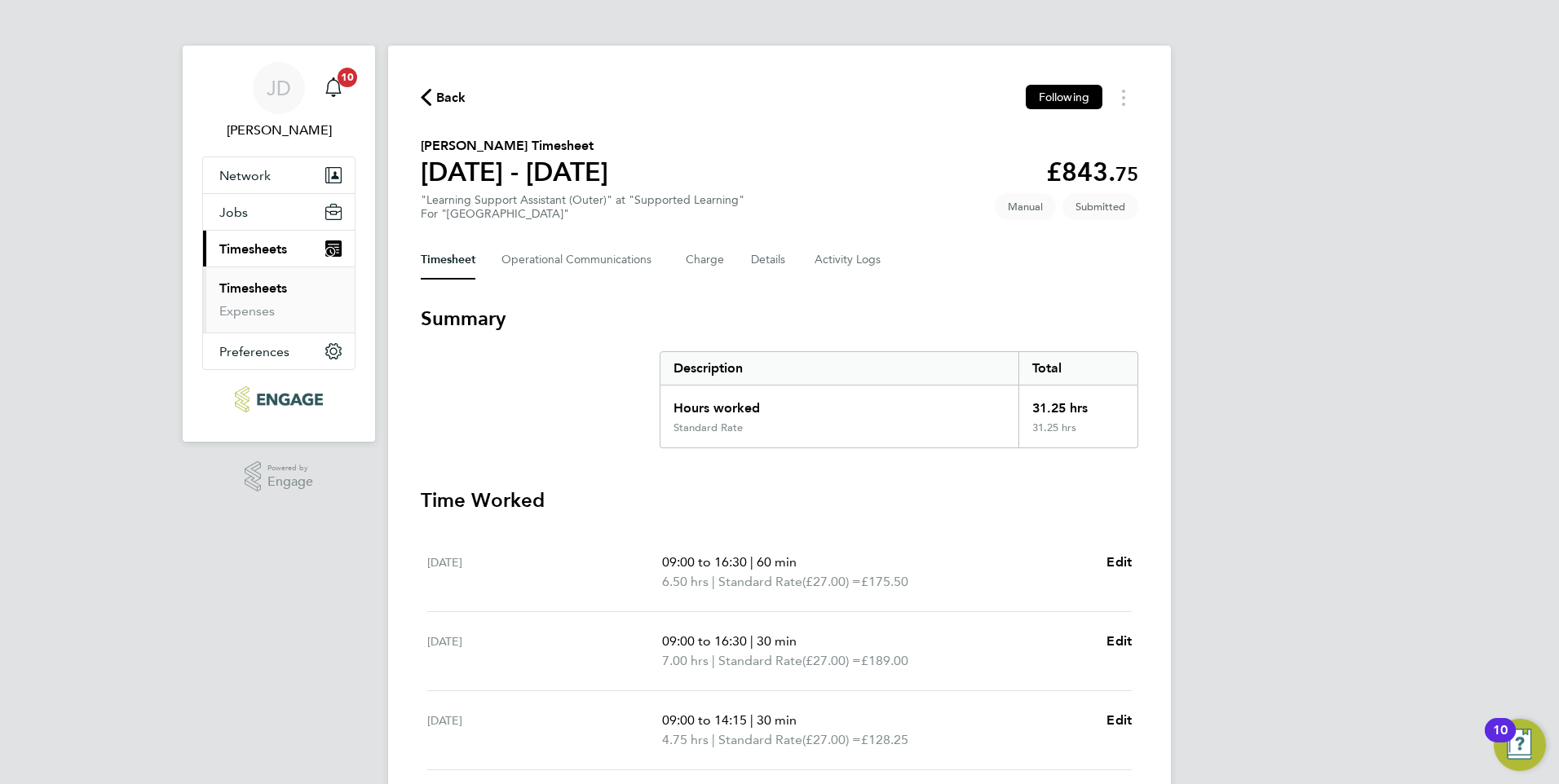
click at [264, 285] on link "Timesheets" at bounding box center [253, 288] width 67 height 16
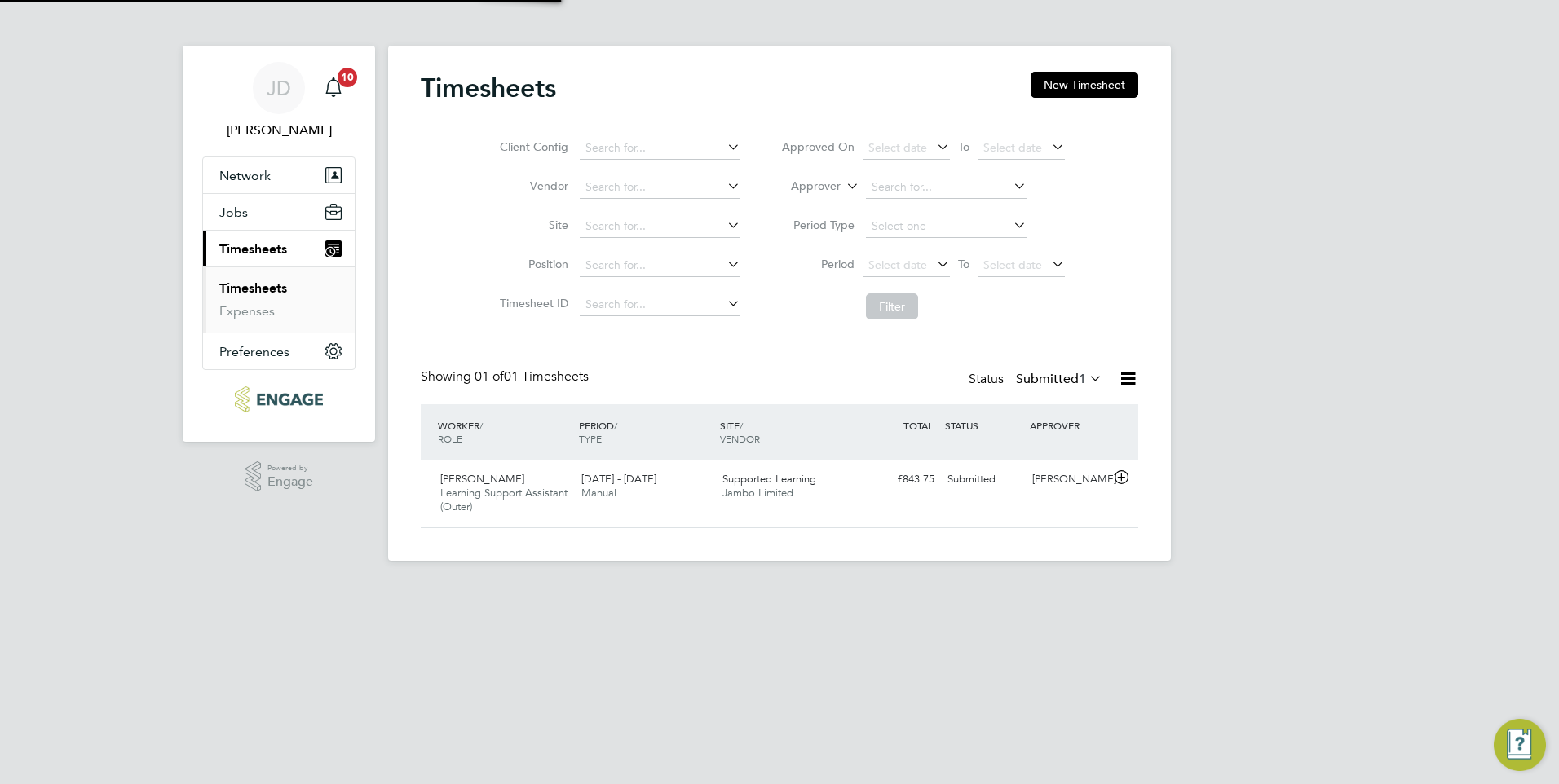
scroll to position [41, 141]
click at [1120, 476] on icon at bounding box center [1121, 478] width 21 height 13
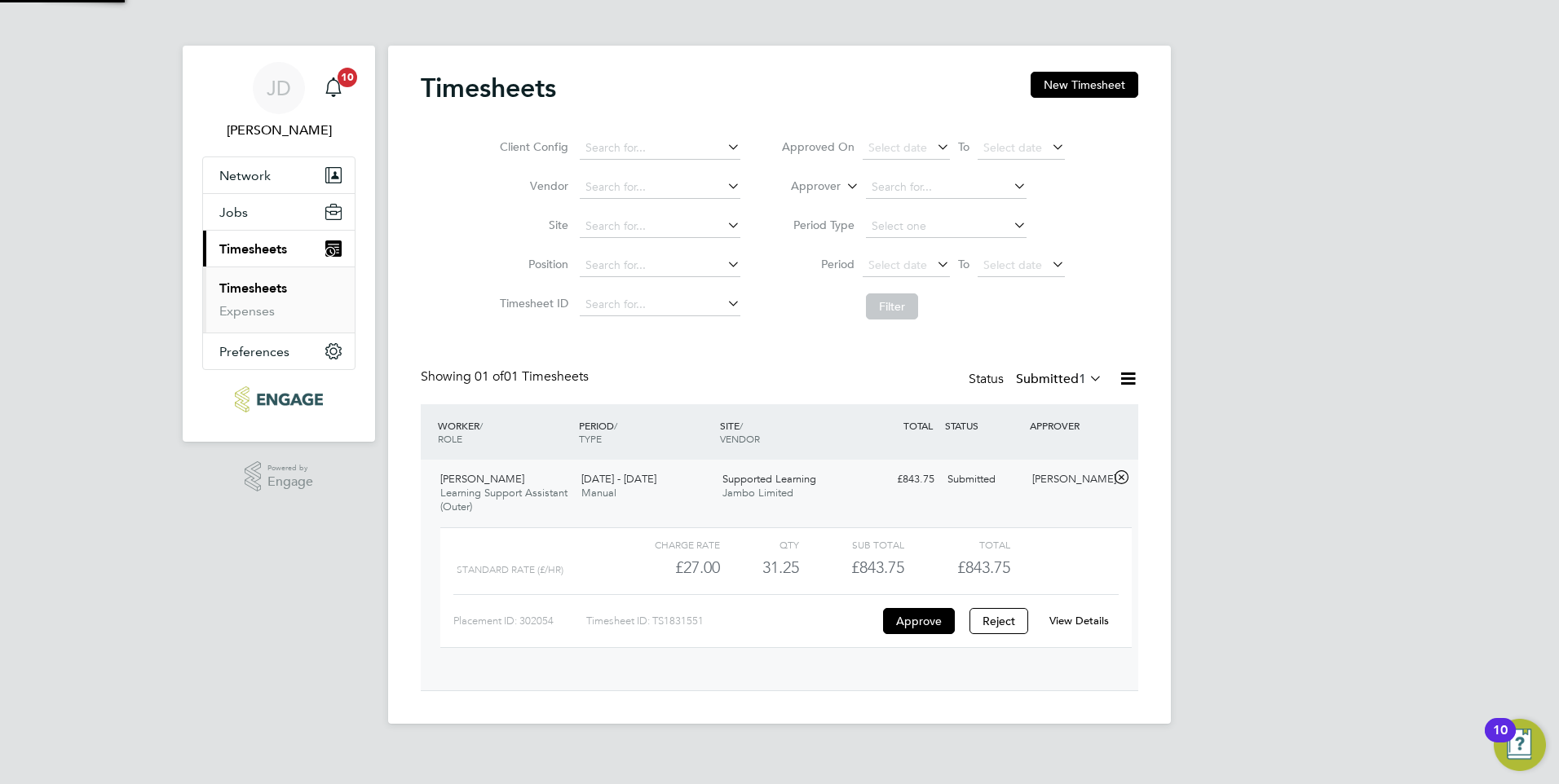
scroll to position [28, 159]
click at [1062, 620] on link "View Details" at bounding box center [1079, 620] width 60 height 14
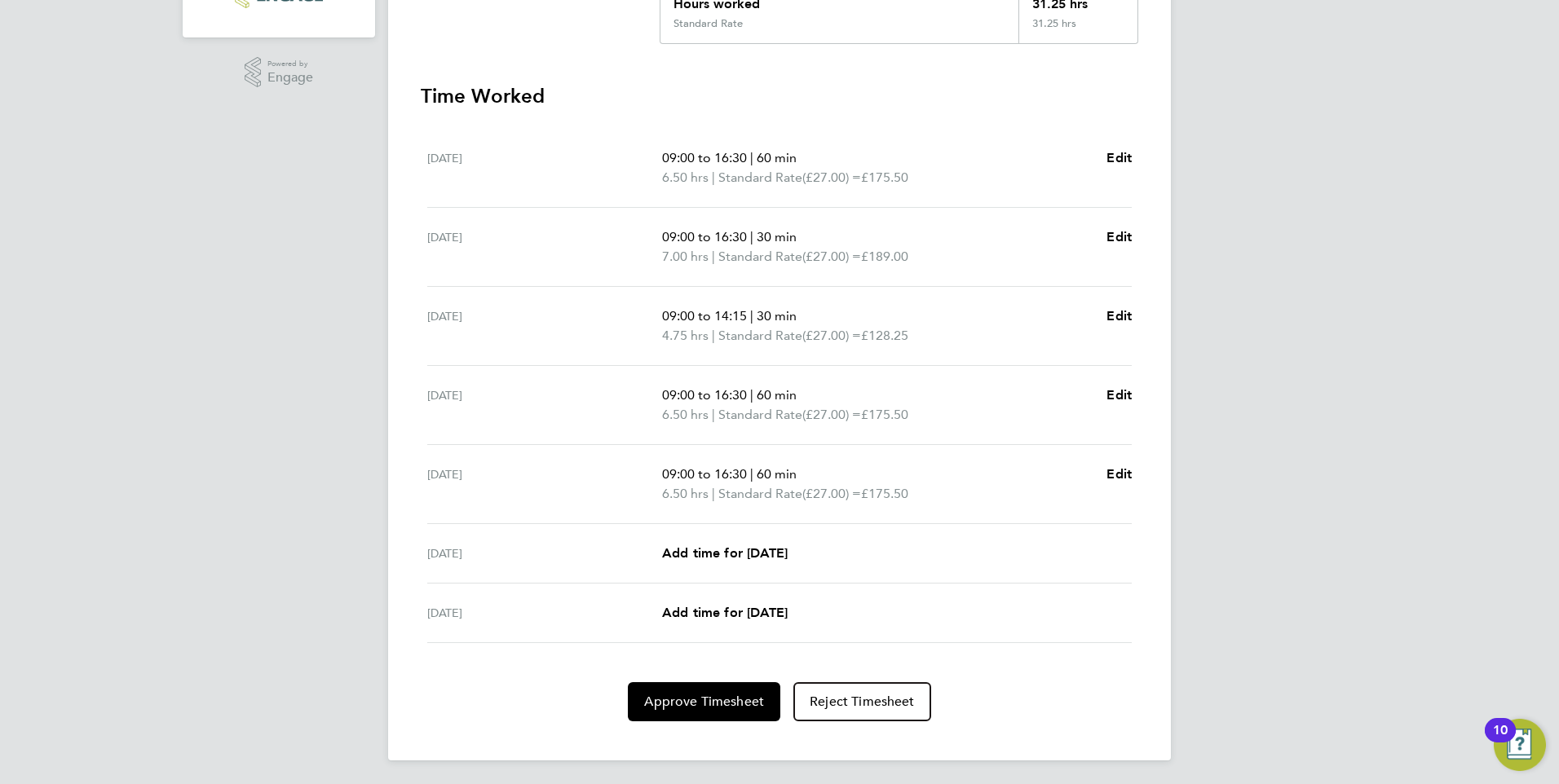
scroll to position [407, 0]
click at [727, 699] on span "Approve Timesheet" at bounding box center [705, 699] width 120 height 16
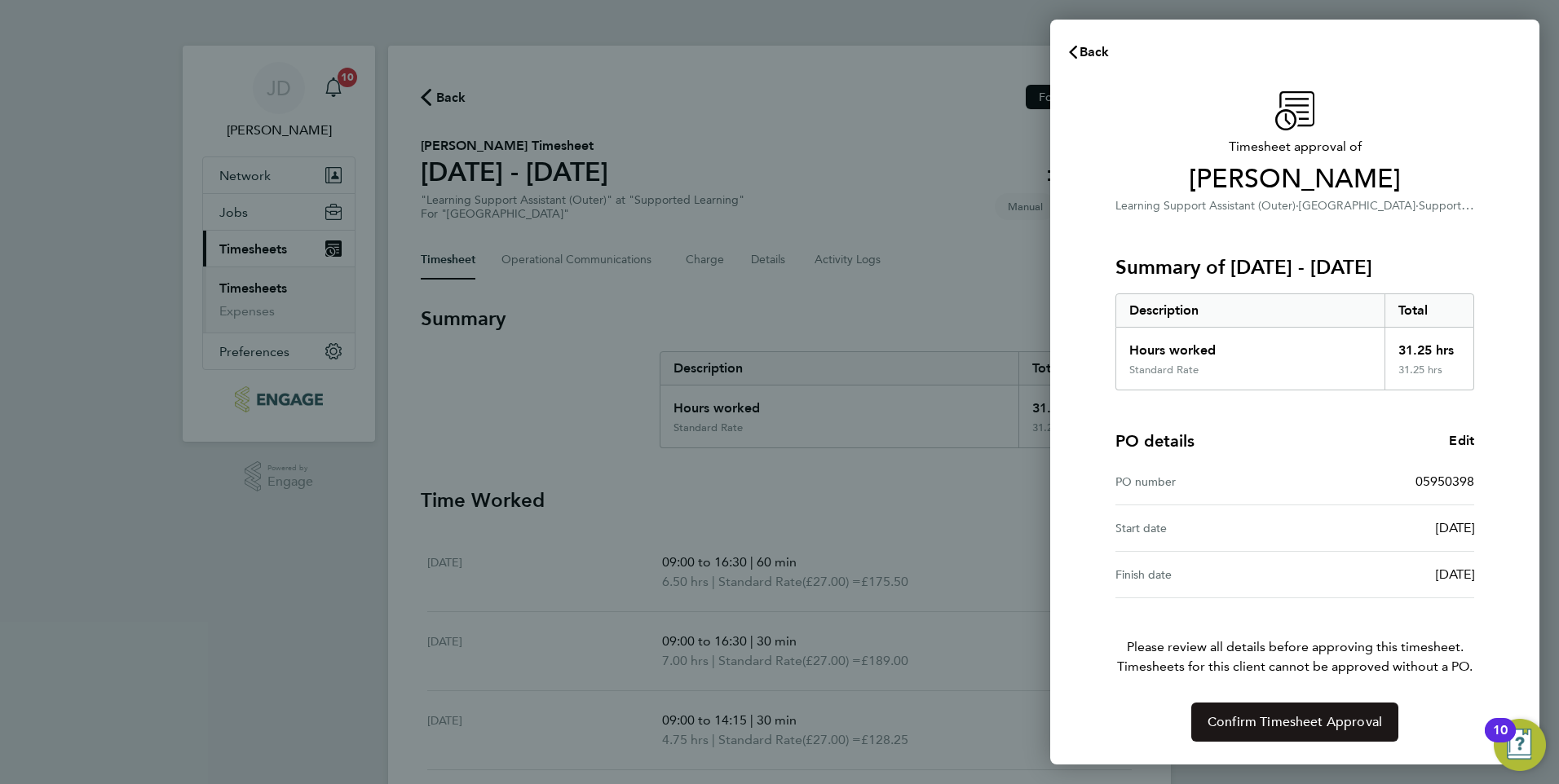
click at [1295, 720] on span "Confirm Timesheet Approval" at bounding box center [1295, 722] width 174 height 16
